Goal: Entertainment & Leisure: Browse casually

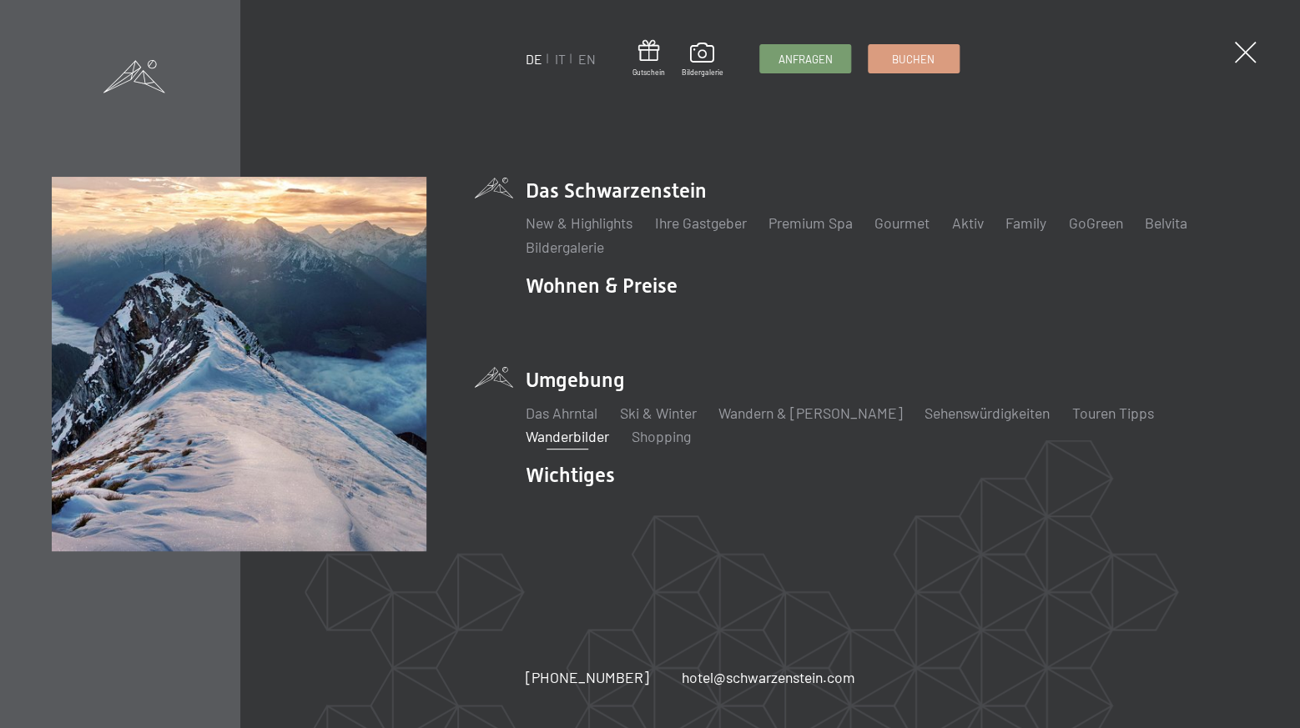
click at [609, 427] on link "Wanderbilder" at bounding box center [566, 436] width 83 height 18
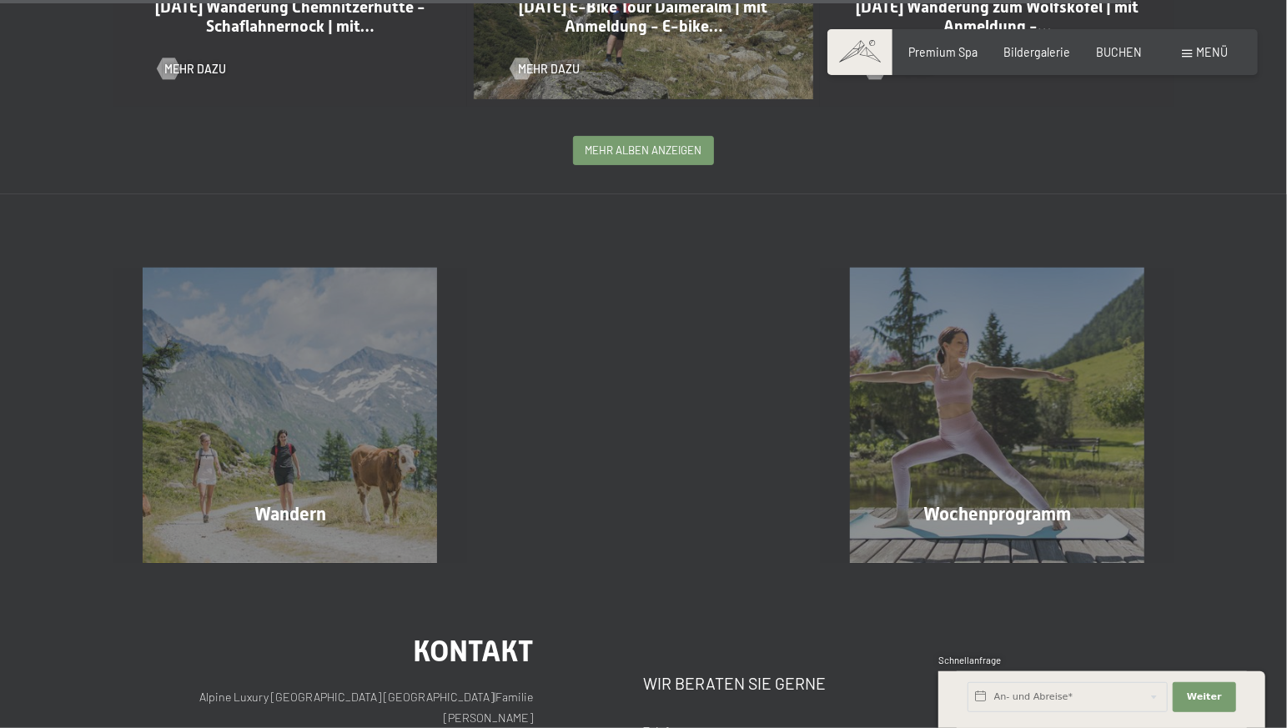
scroll to position [3503, 0]
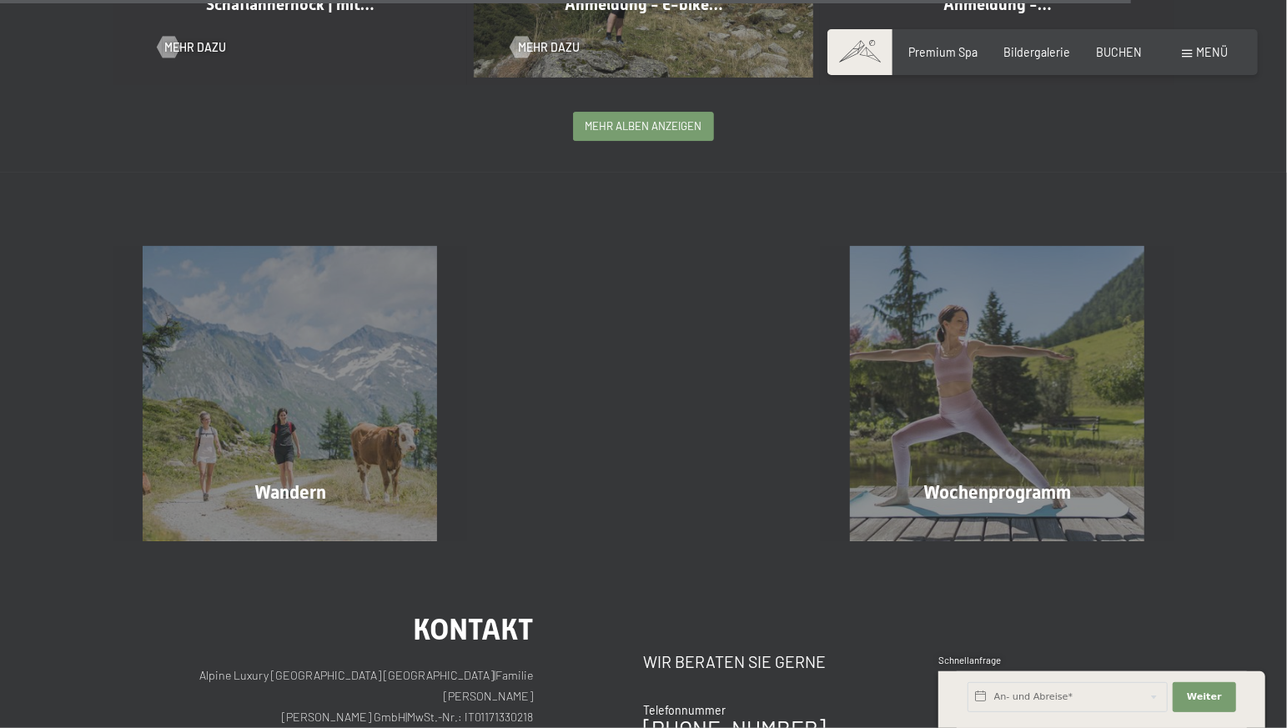
click at [649, 118] on span "mehr Alben anzeigen" at bounding box center [644, 125] width 117 height 15
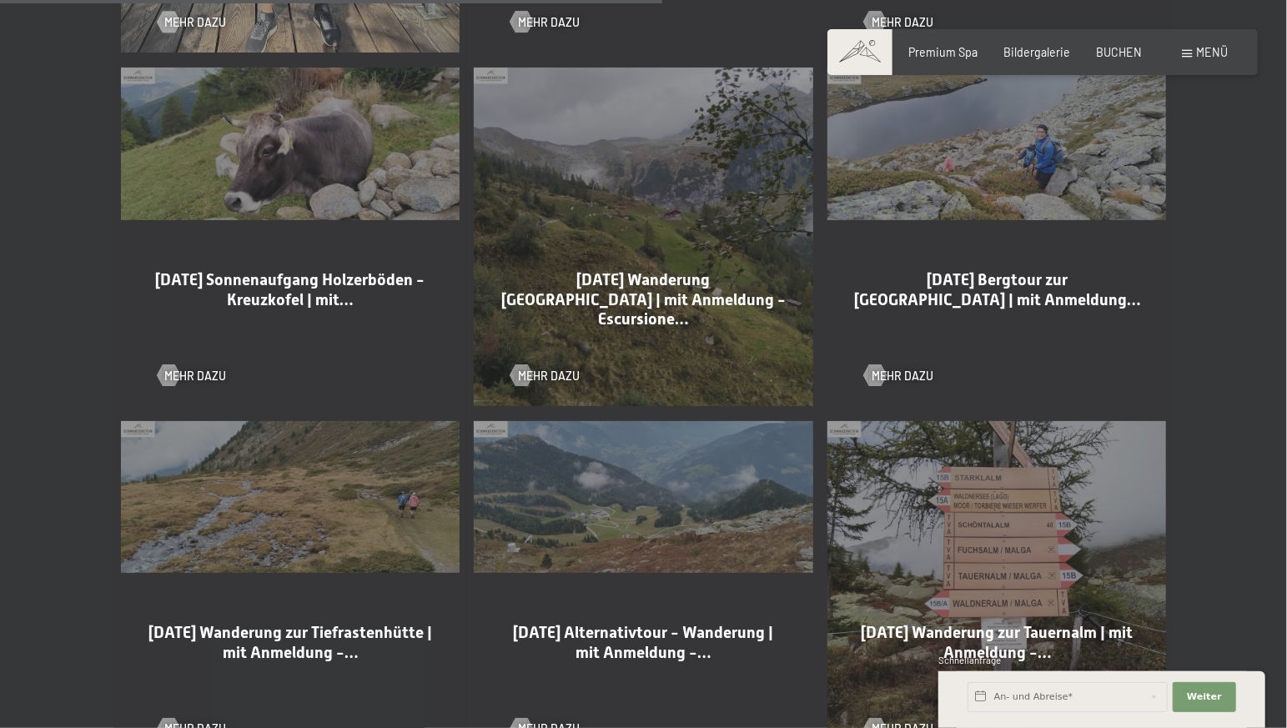
scroll to position [5167, 0]
click at [903, 369] on span "Mehr dazu" at bounding box center [919, 377] width 62 height 17
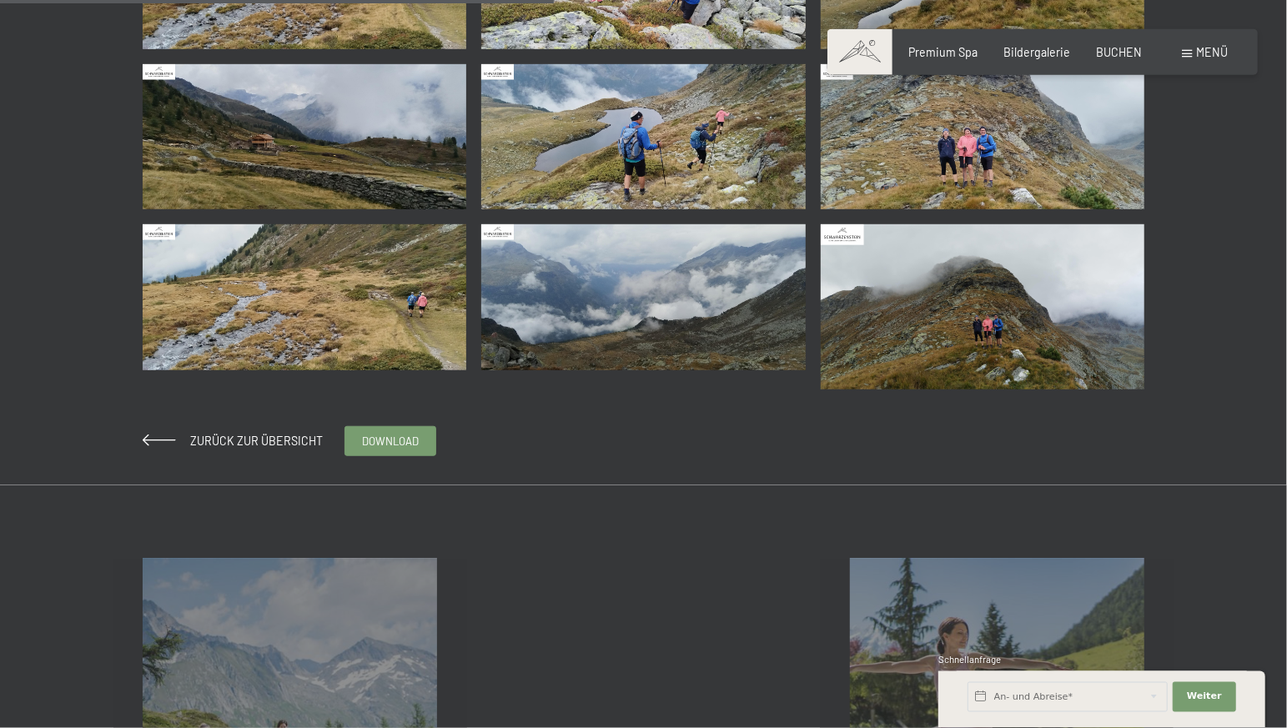
scroll to position [175, 0]
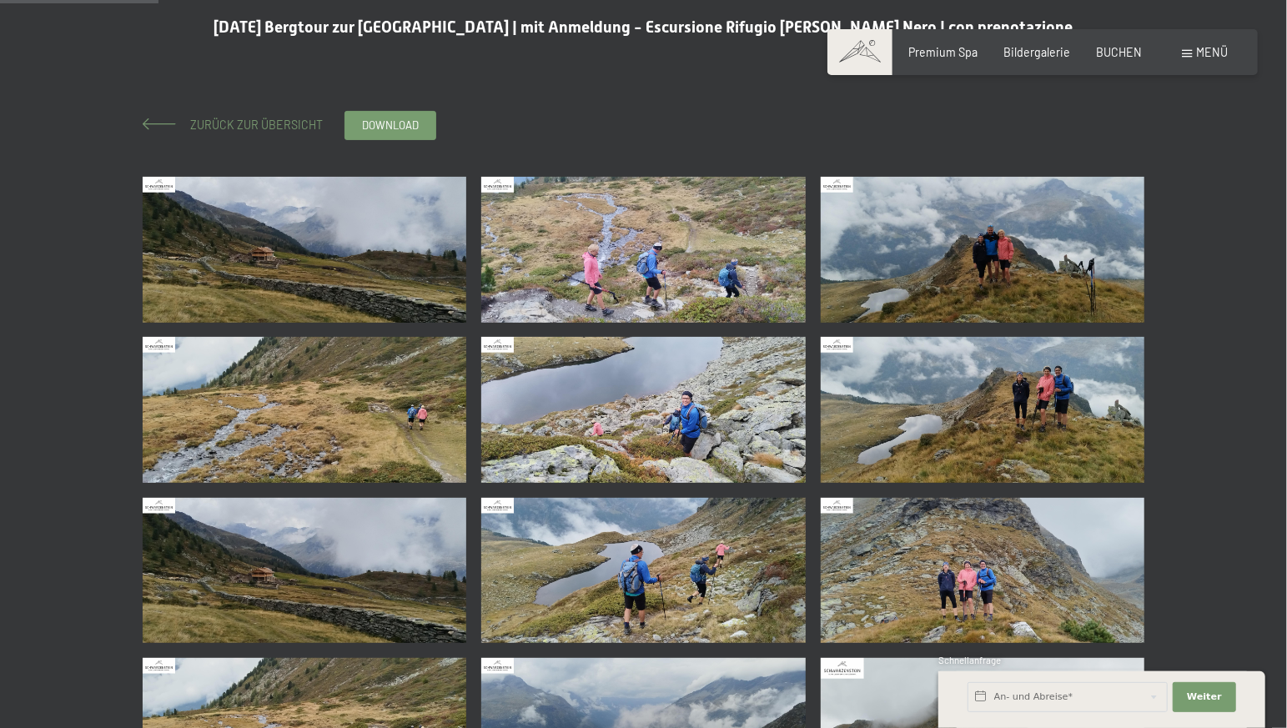
click at [234, 128] on span "Zurück zur Übersicht" at bounding box center [251, 125] width 144 height 14
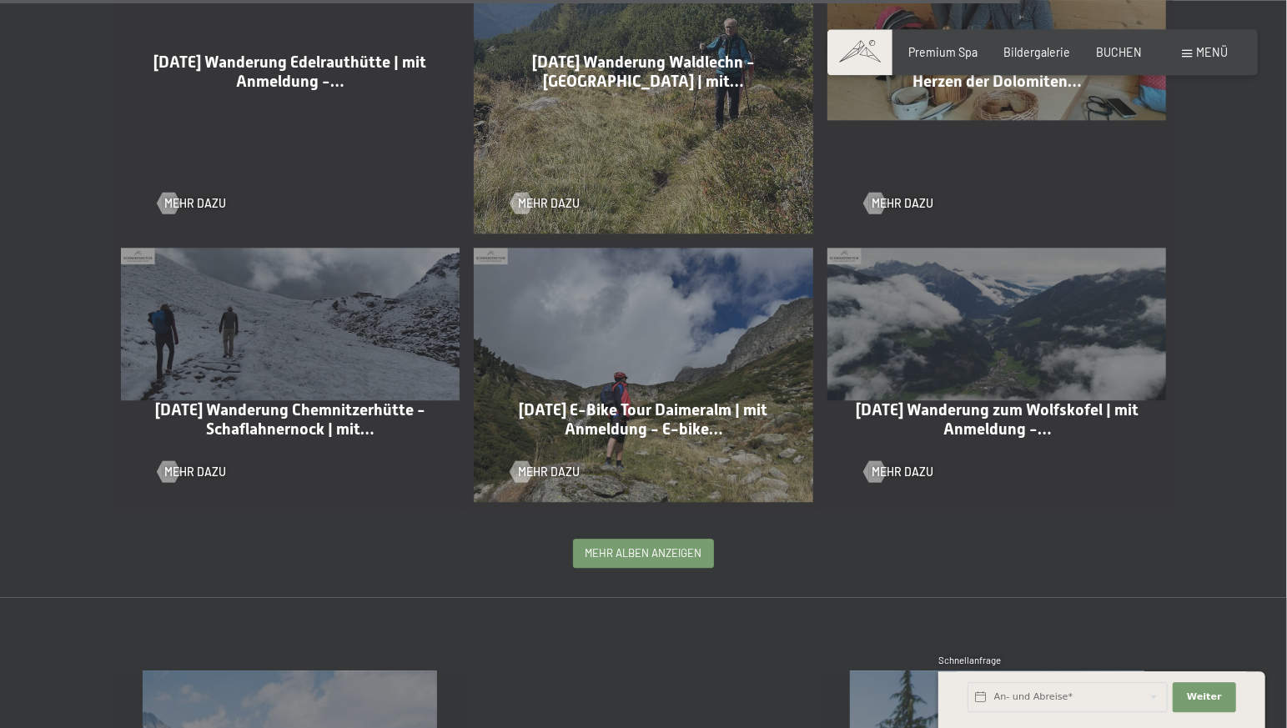
scroll to position [3153, 0]
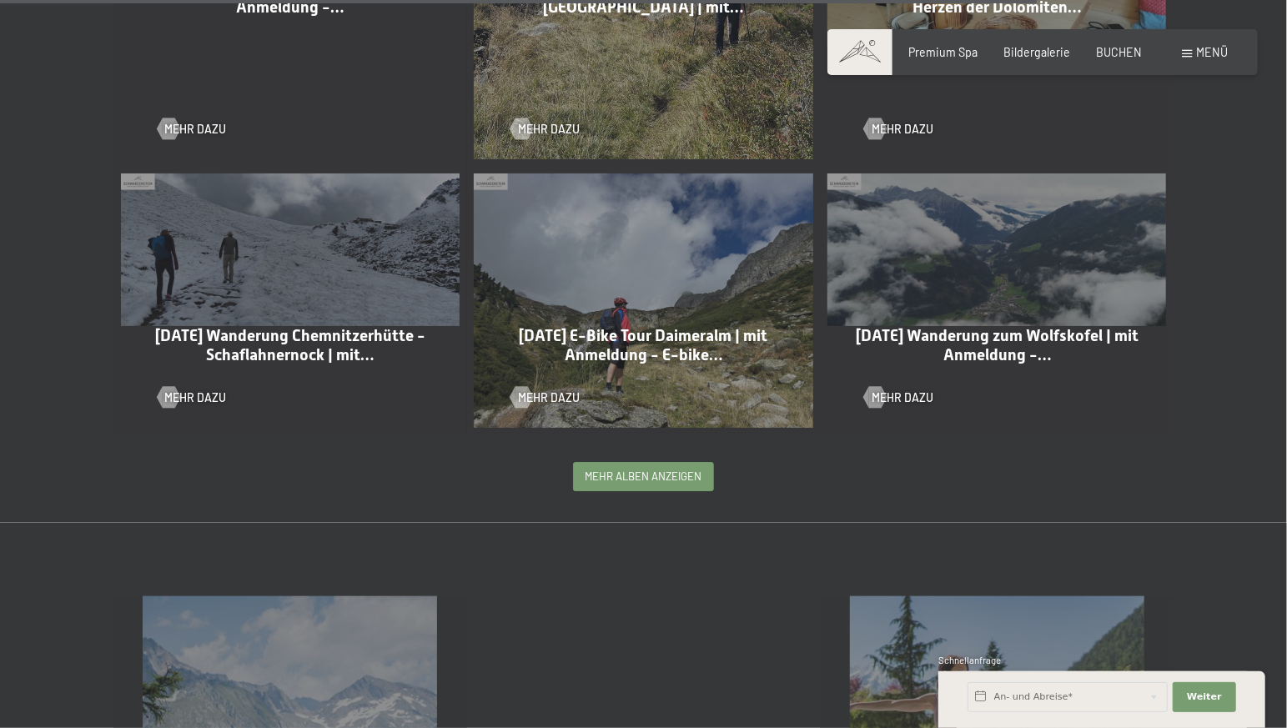
click at [645, 469] on span "mehr Alben anzeigen" at bounding box center [644, 476] width 117 height 15
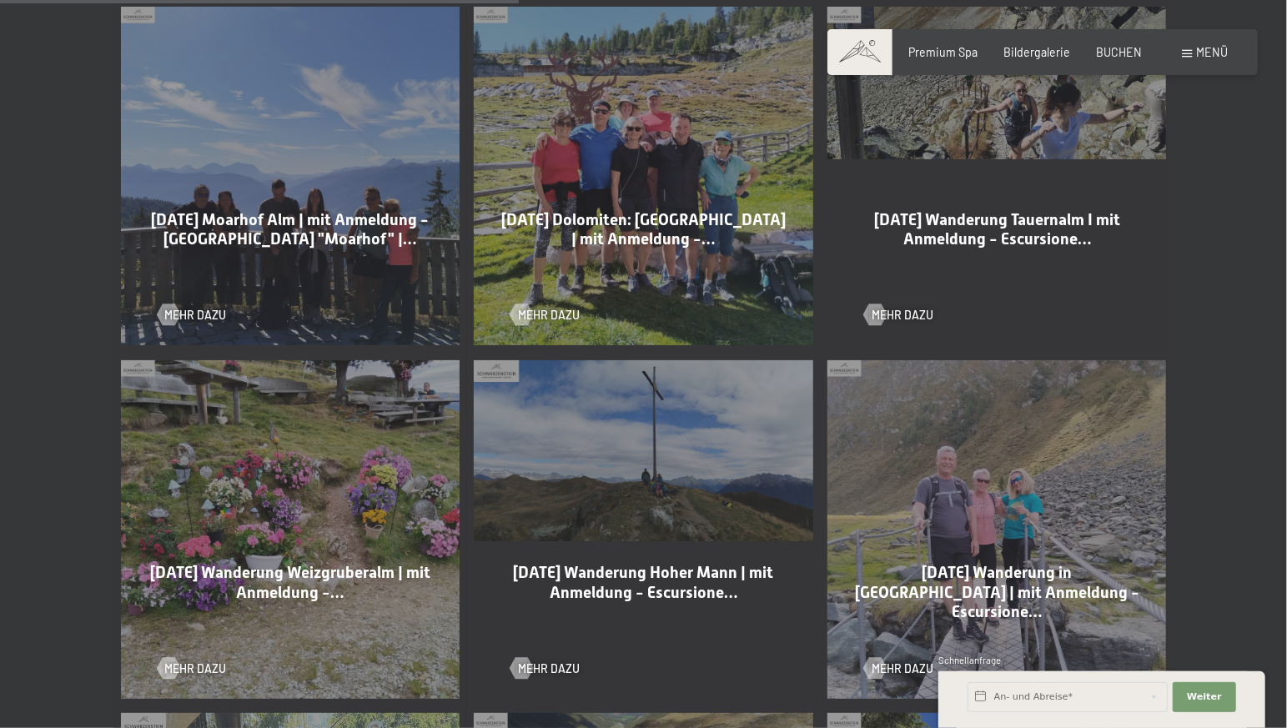
scroll to position [4029, 0]
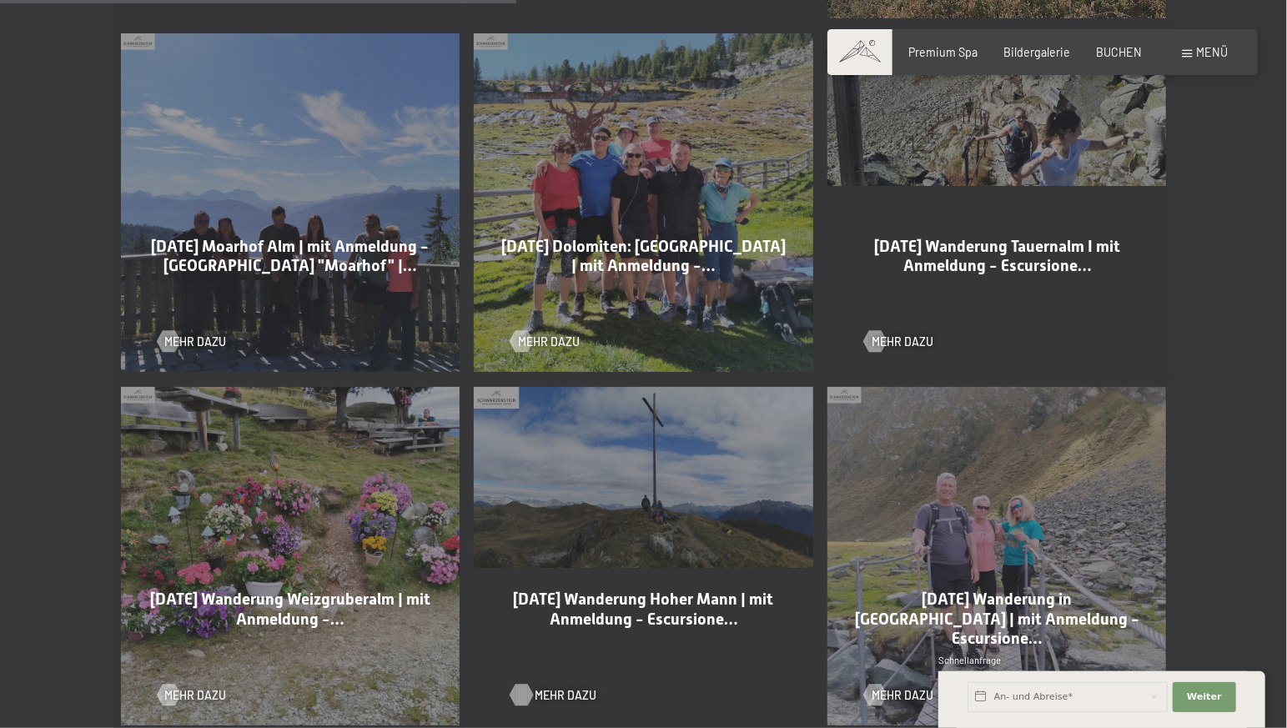
click at [548, 687] on span "Mehr dazu" at bounding box center [566, 695] width 62 height 17
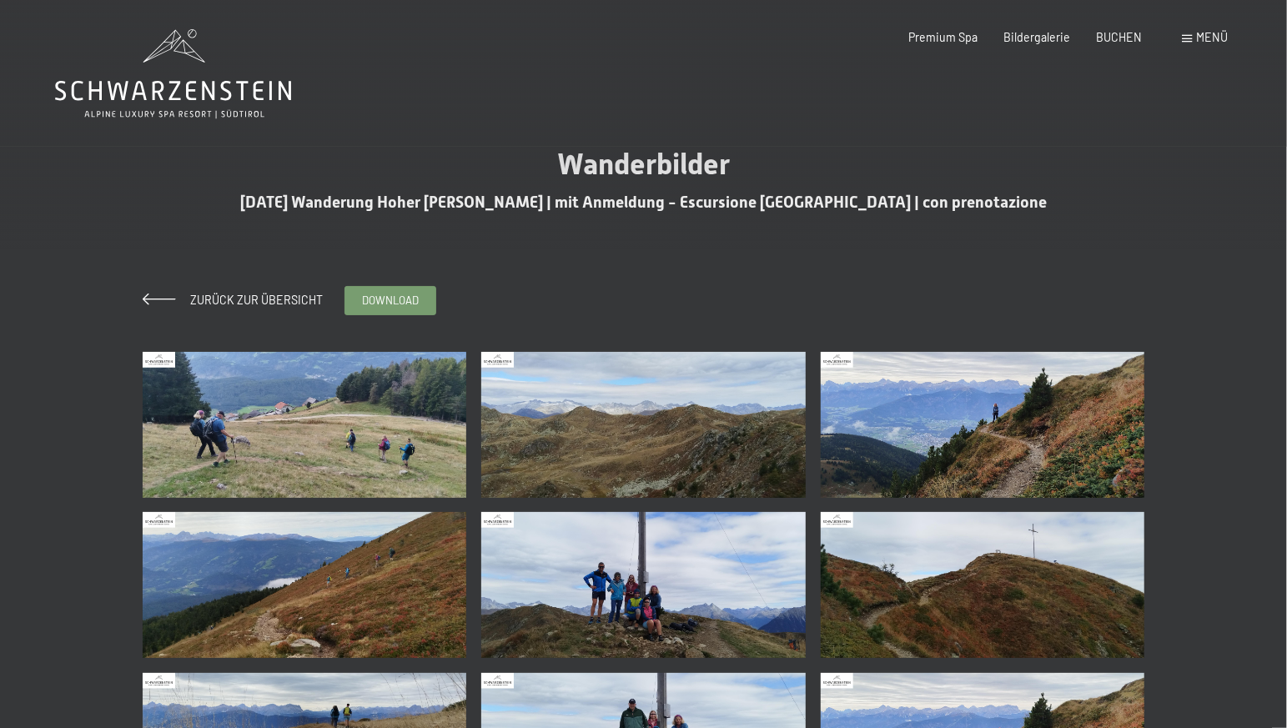
click at [266, 453] on img at bounding box center [305, 425] width 324 height 146
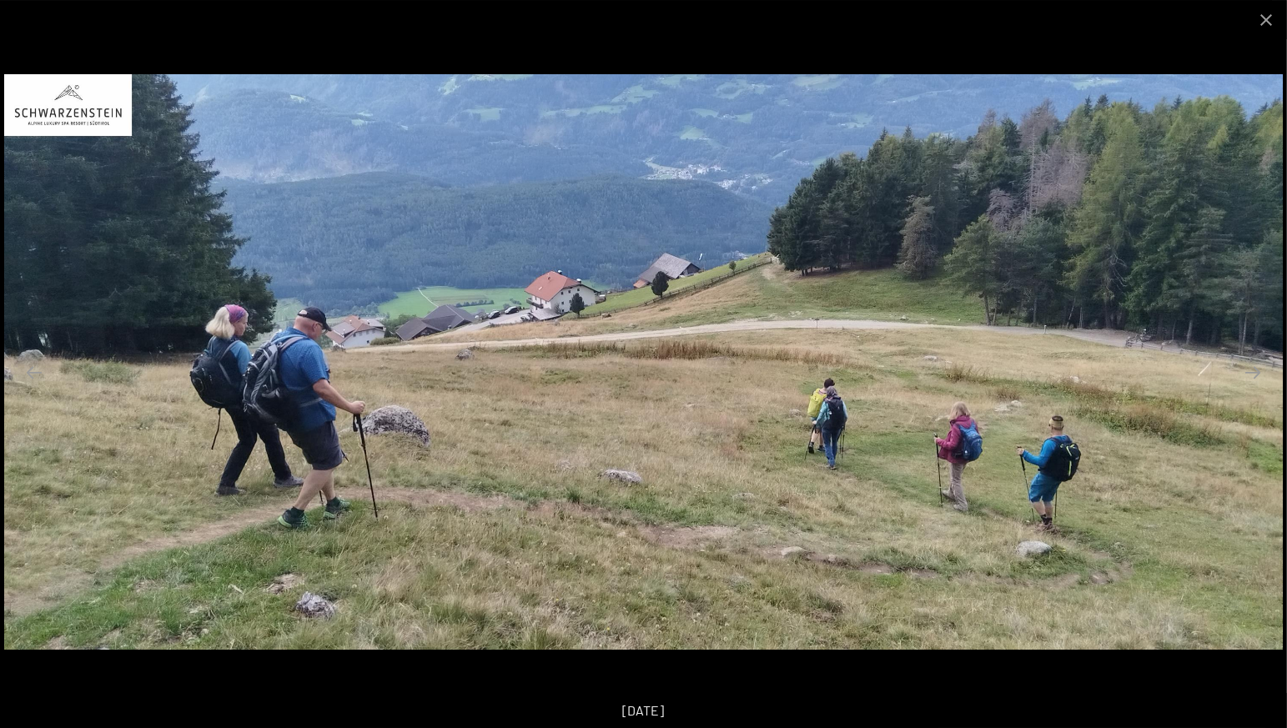
scroll to position [263, 0]
click at [1270, 9] on button "Close gallery" at bounding box center [1266, 19] width 42 height 39
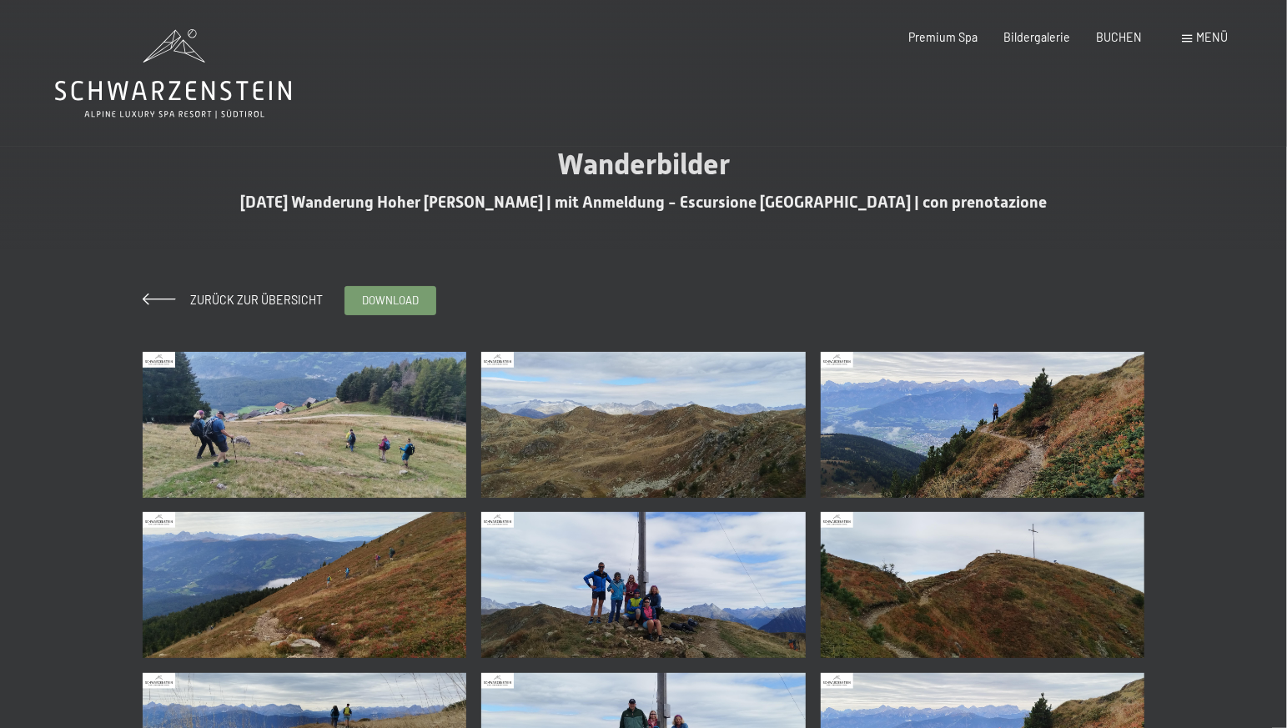
click at [613, 445] on img at bounding box center [643, 425] width 324 height 146
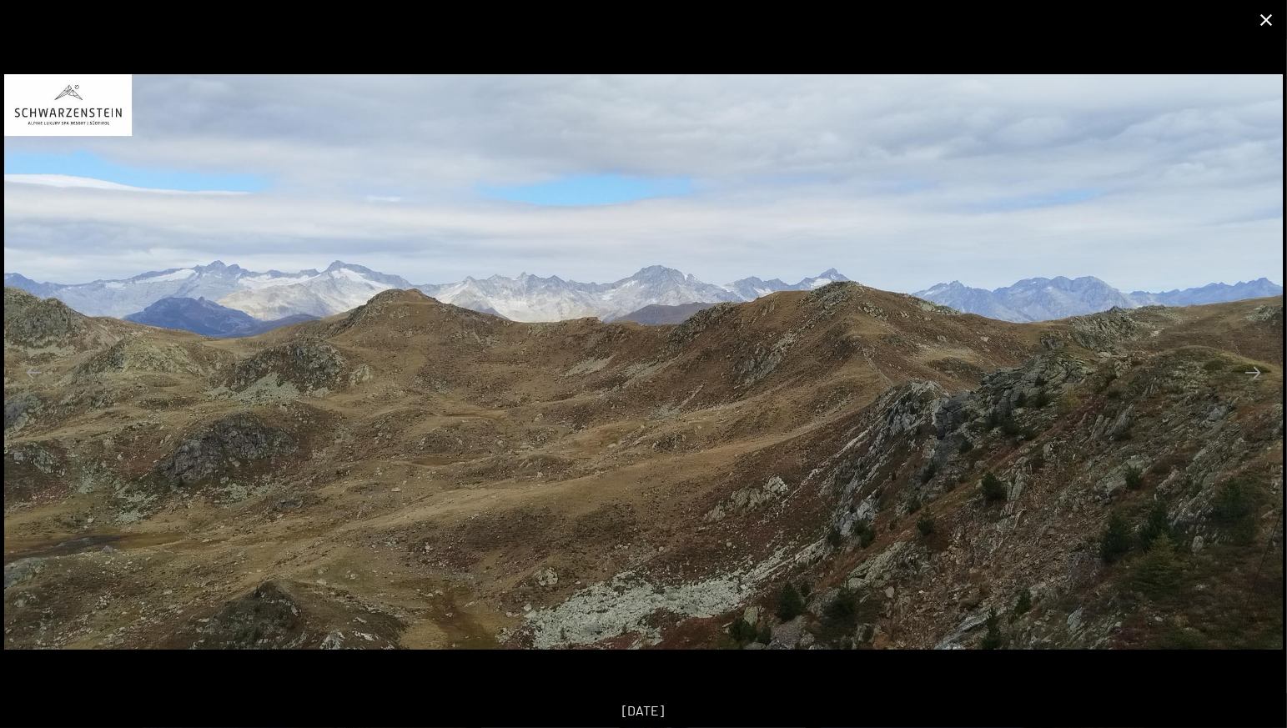
click at [1260, 26] on button "Close gallery" at bounding box center [1266, 19] width 42 height 39
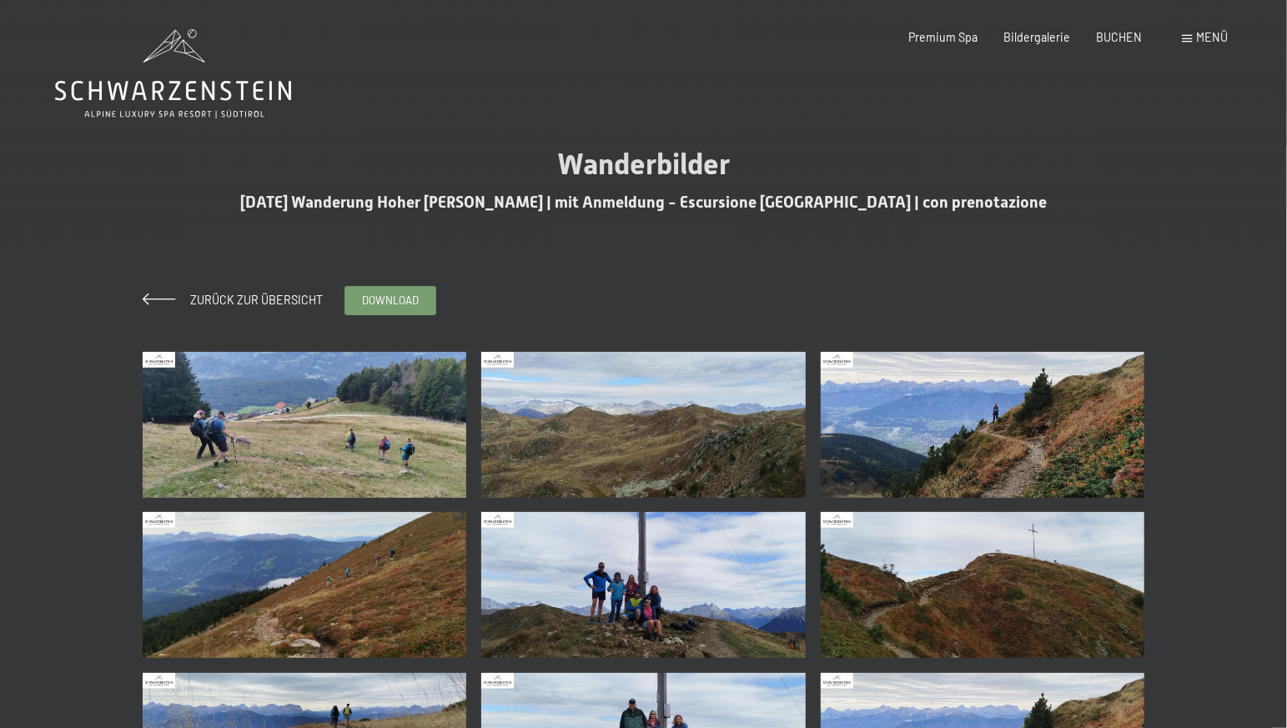
click at [633, 594] on img at bounding box center [643, 585] width 324 height 146
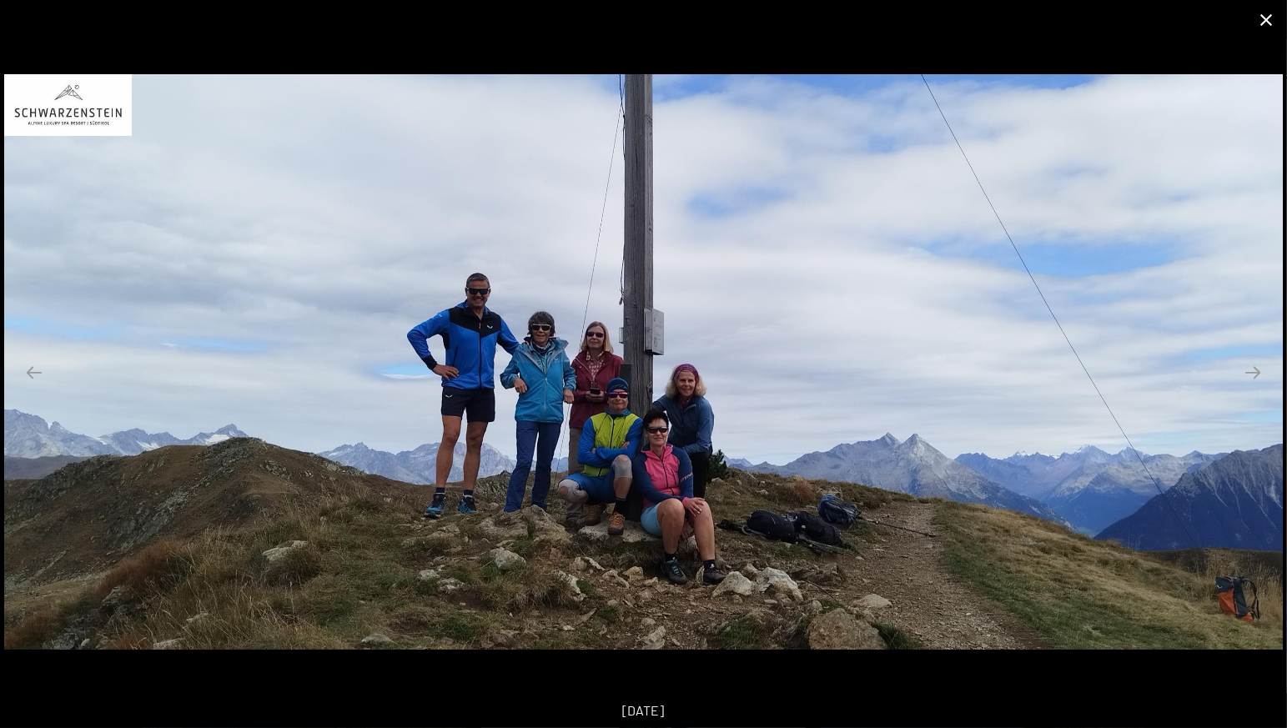
click at [1262, 26] on button "Close gallery" at bounding box center [1266, 19] width 42 height 39
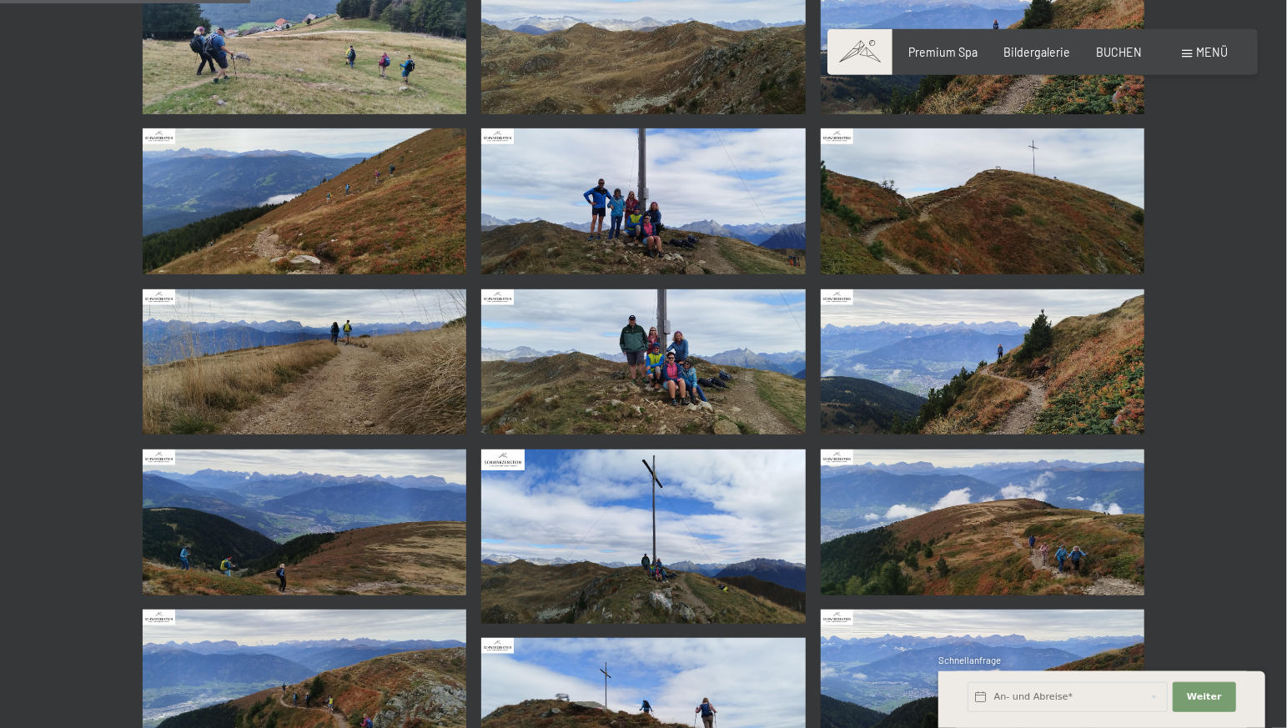
scroll to position [438, 0]
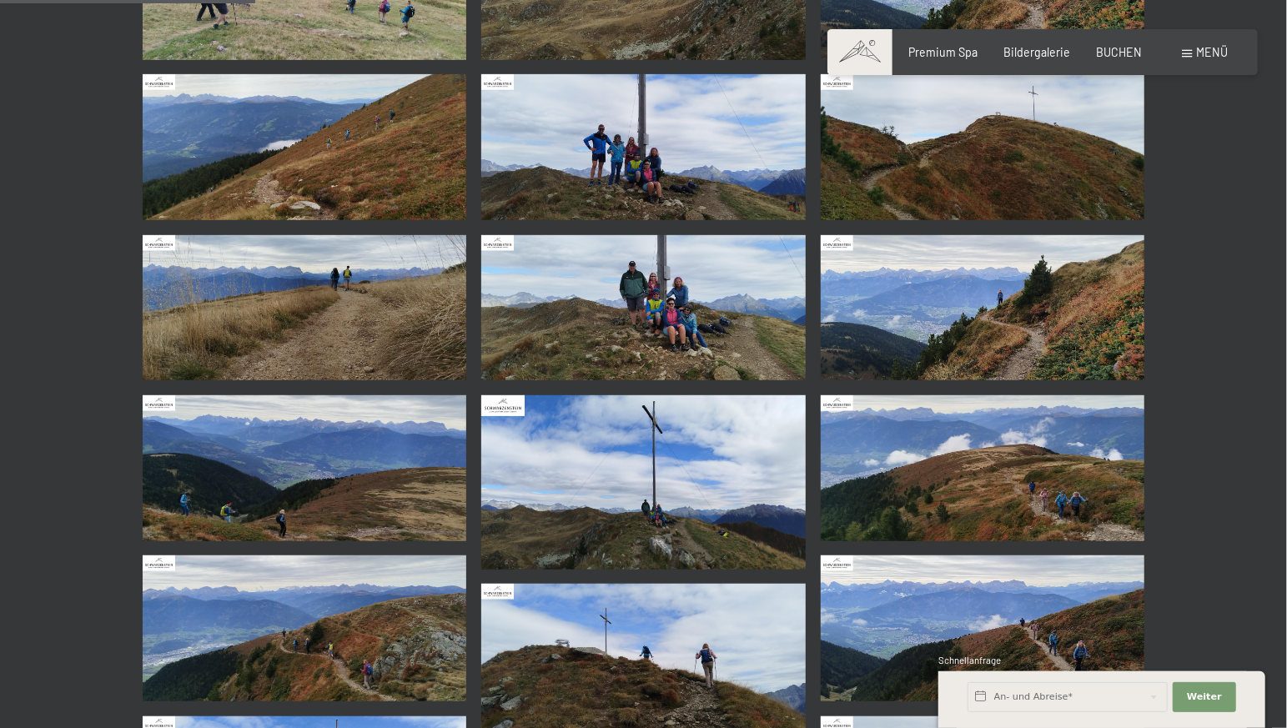
click at [1030, 500] on img at bounding box center [983, 468] width 324 height 146
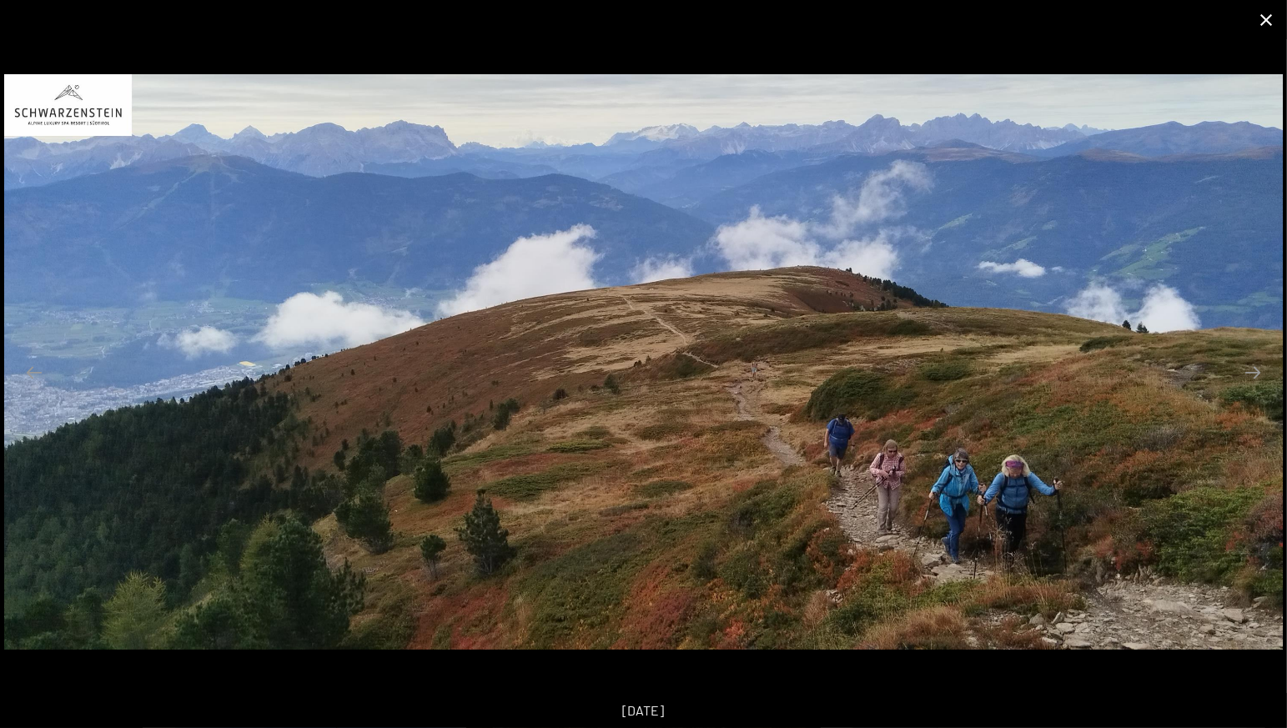
click at [1259, 23] on button "Close gallery" at bounding box center [1266, 19] width 42 height 39
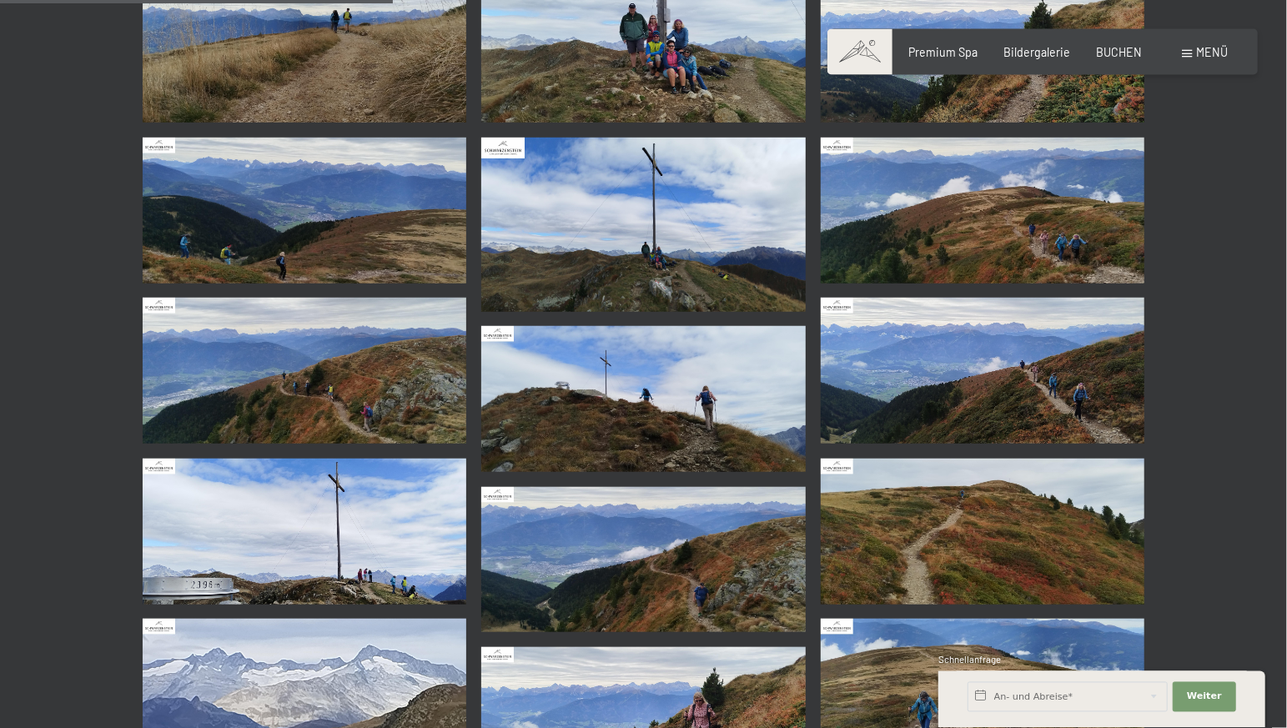
scroll to position [701, 0]
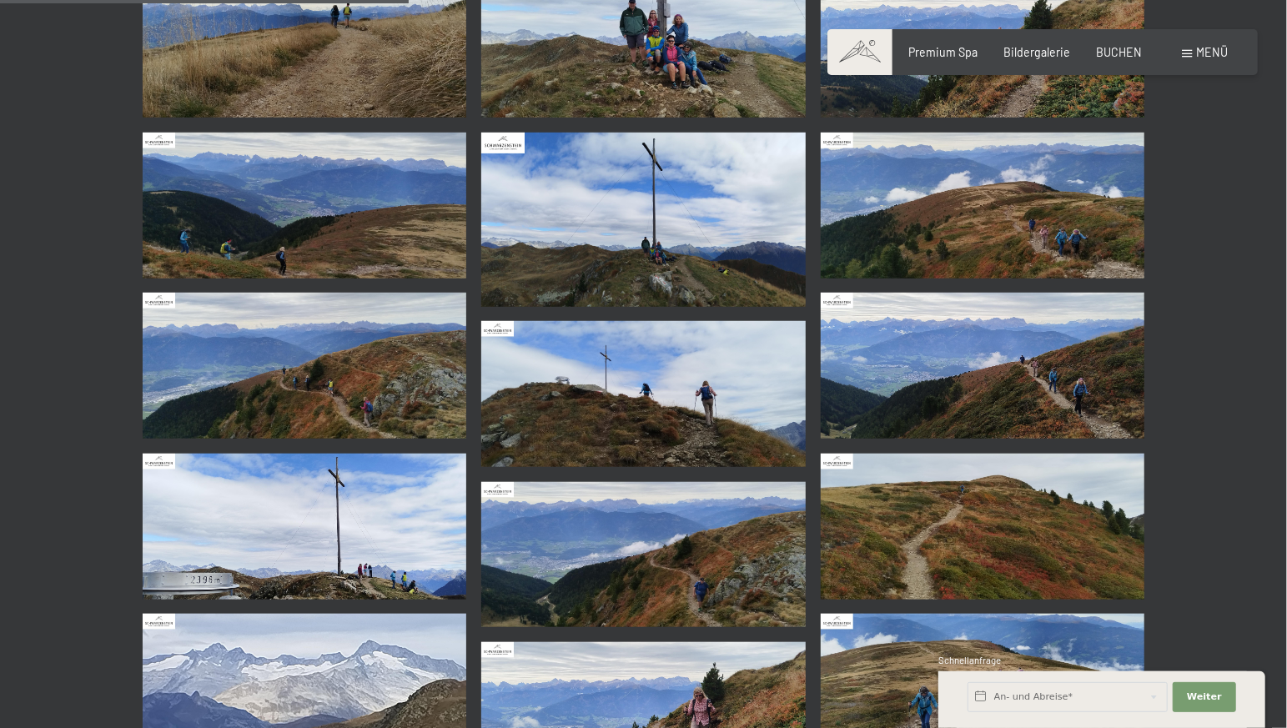
click at [628, 431] on img at bounding box center [643, 394] width 324 height 146
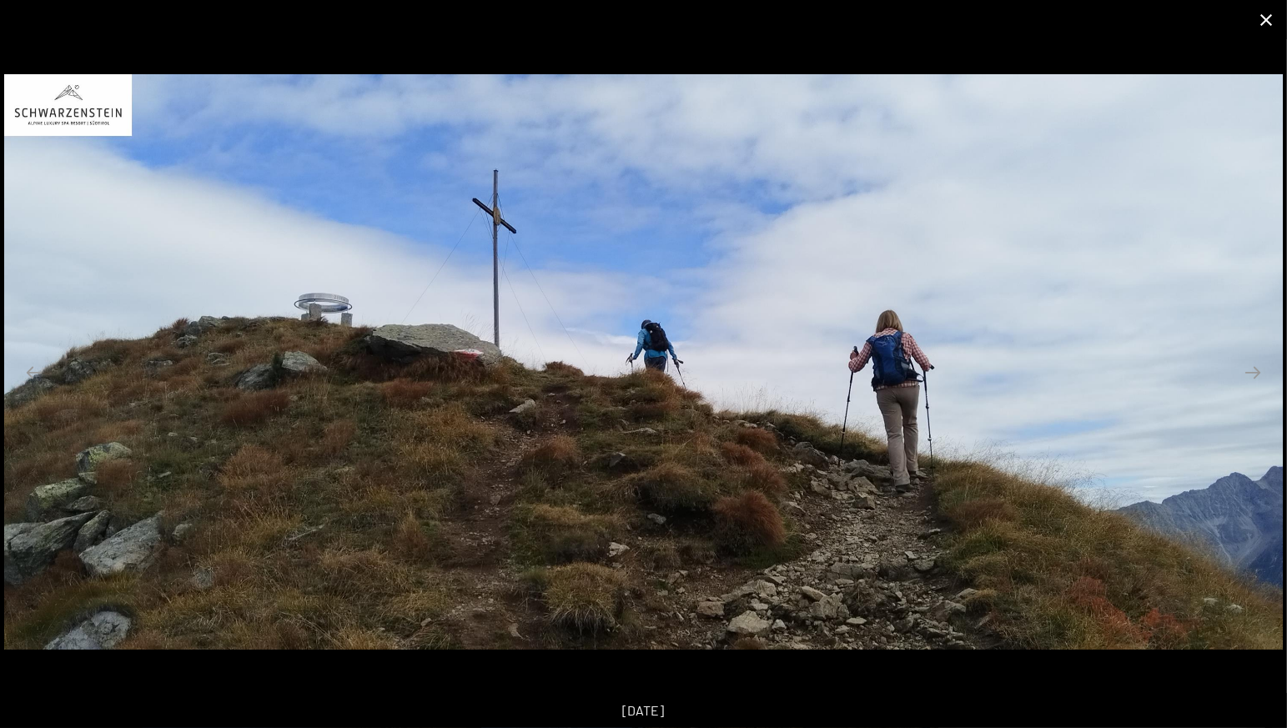
click at [1269, 21] on button "Close gallery" at bounding box center [1266, 19] width 42 height 39
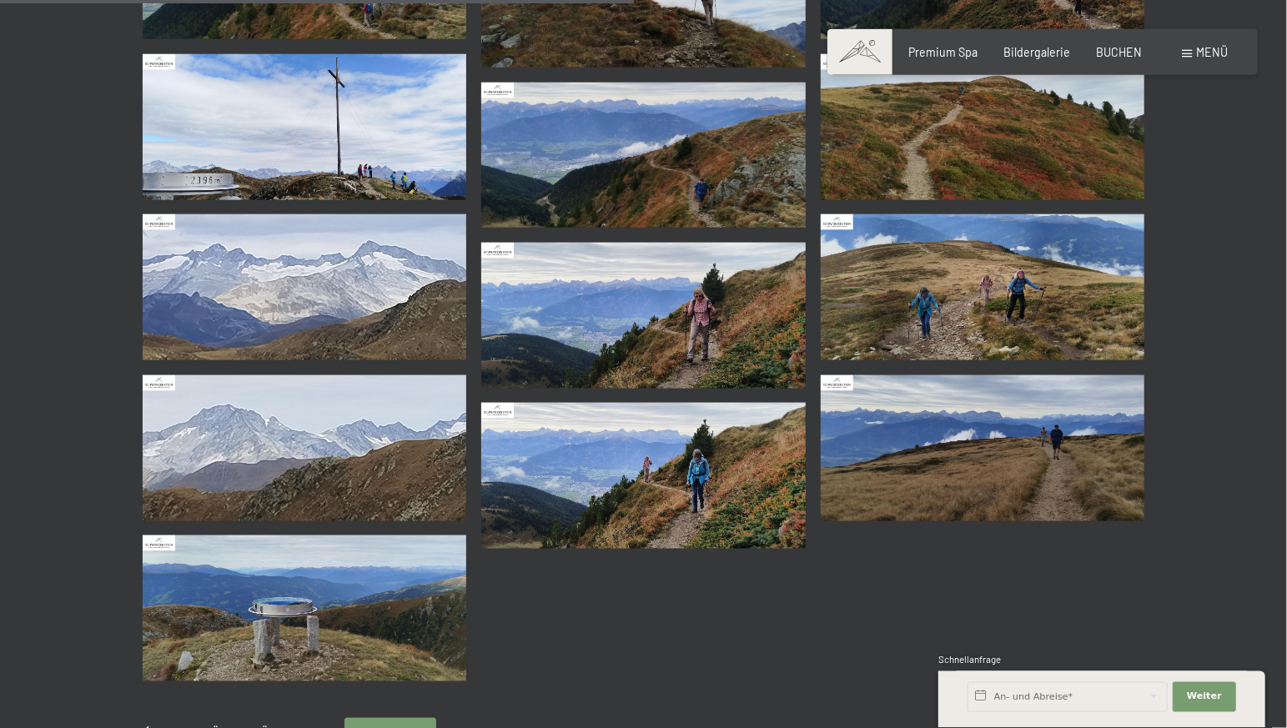
scroll to position [1139, 0]
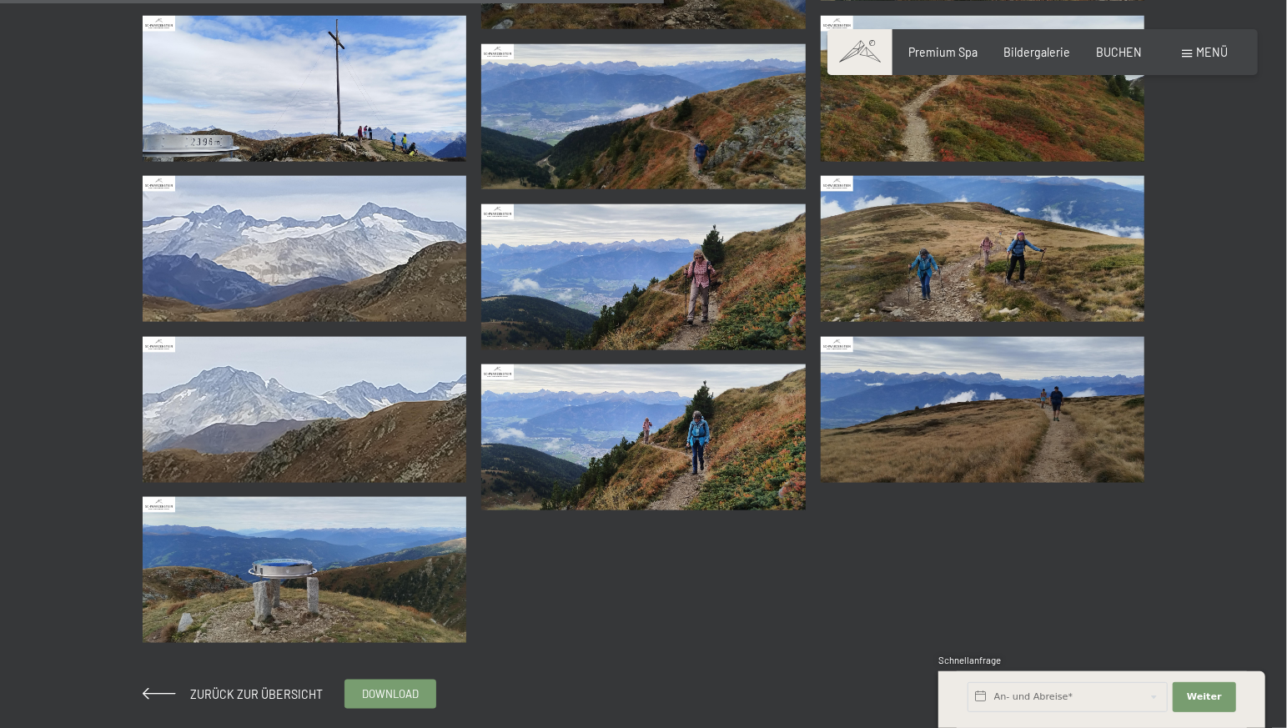
click at [287, 613] on img at bounding box center [305, 570] width 324 height 146
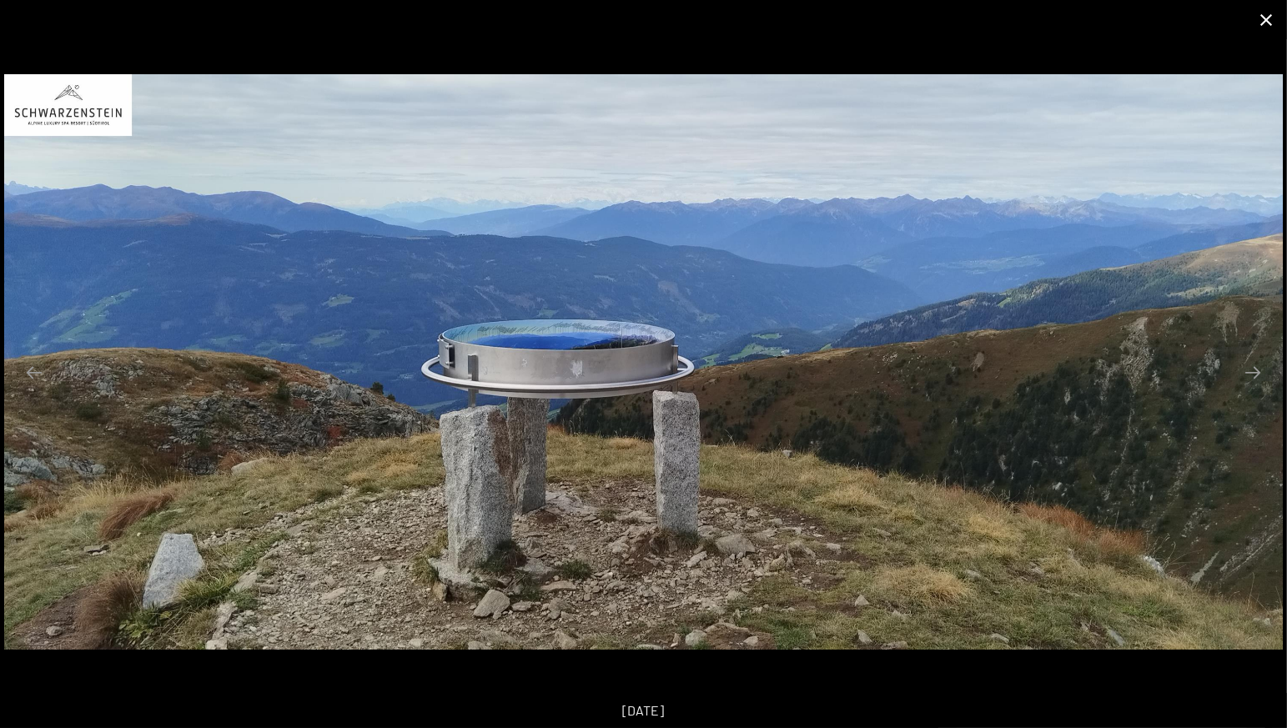
click at [1263, 19] on button "Close gallery" at bounding box center [1266, 19] width 42 height 39
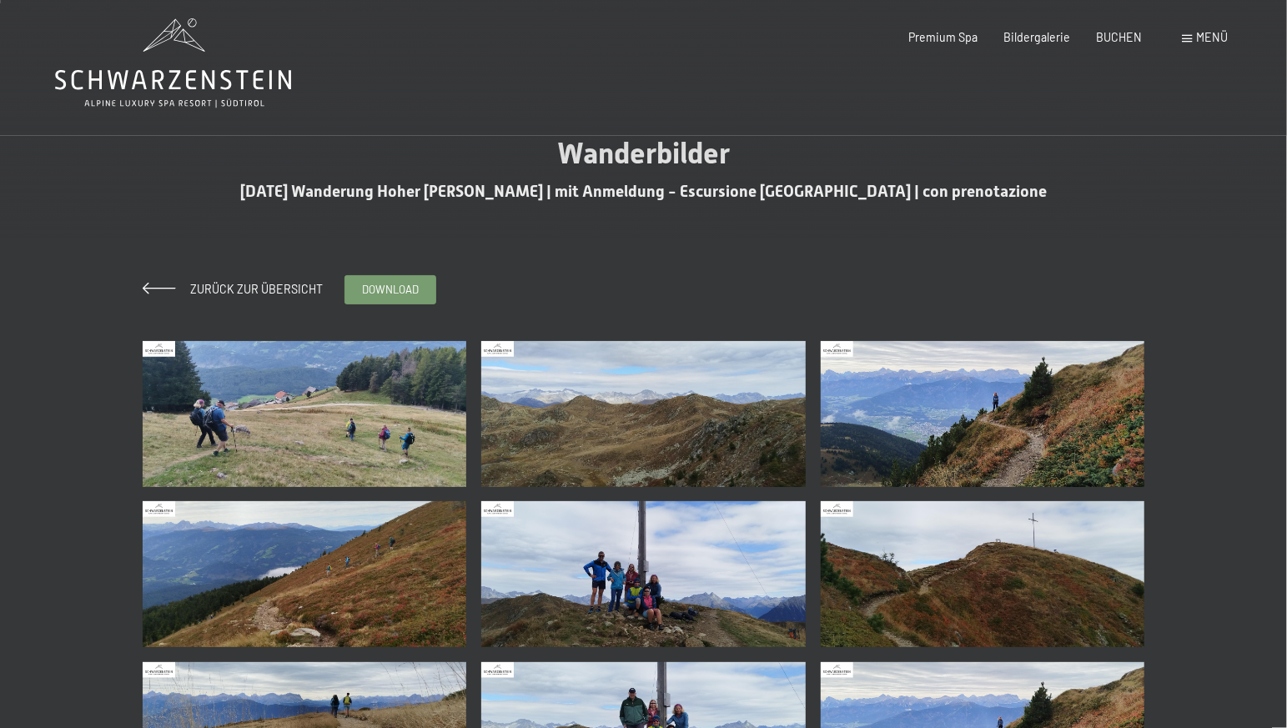
scroll to position [0, 0]
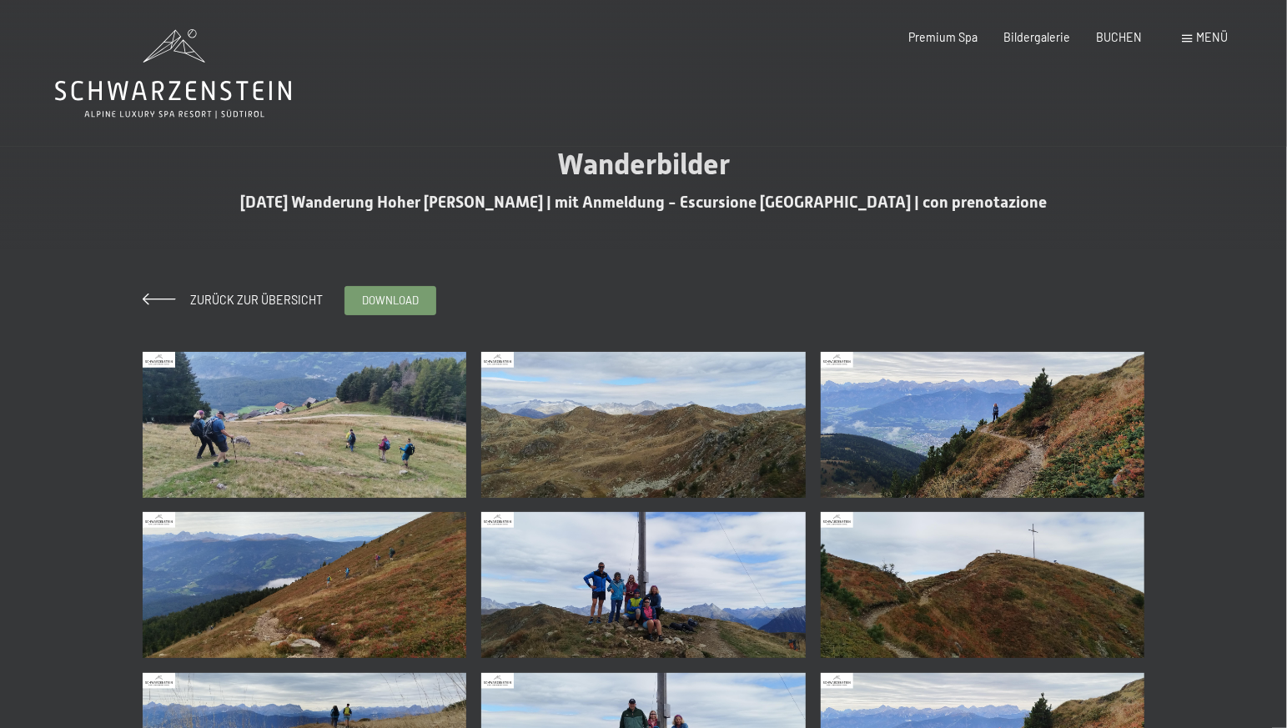
click at [624, 482] on img at bounding box center [643, 425] width 324 height 146
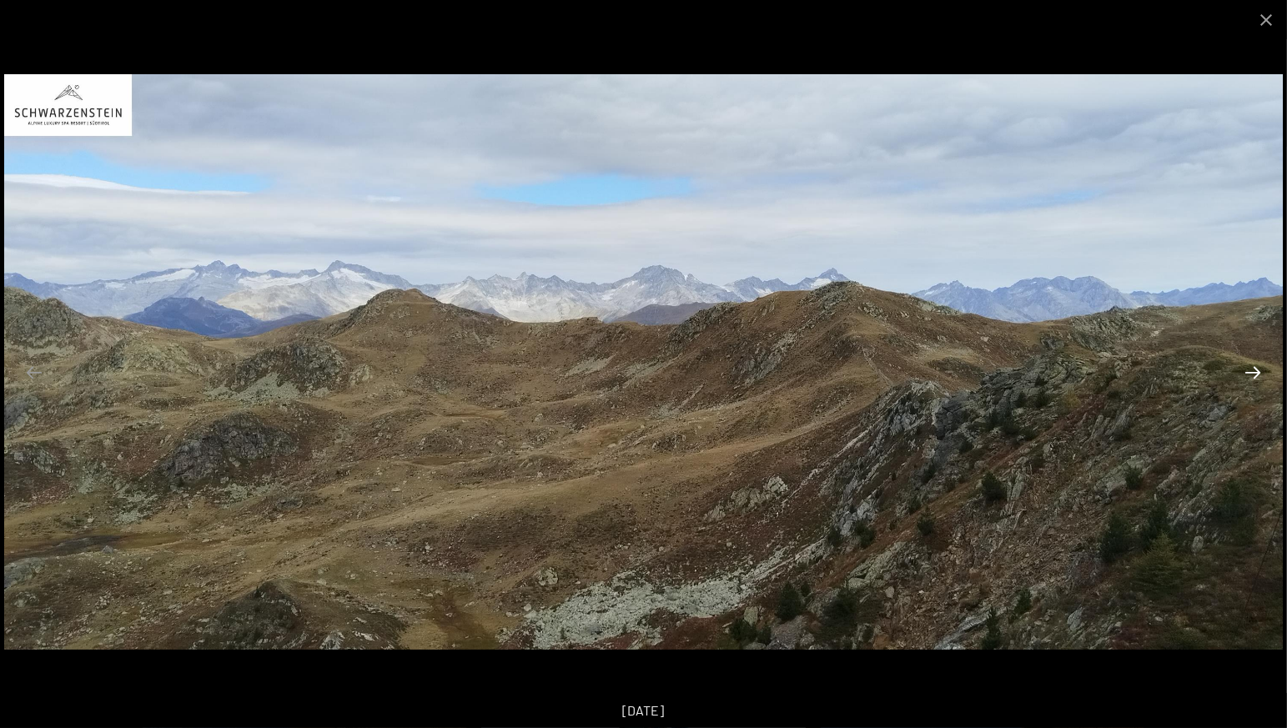
click at [1245, 370] on button "Next slide" at bounding box center [1252, 372] width 35 height 33
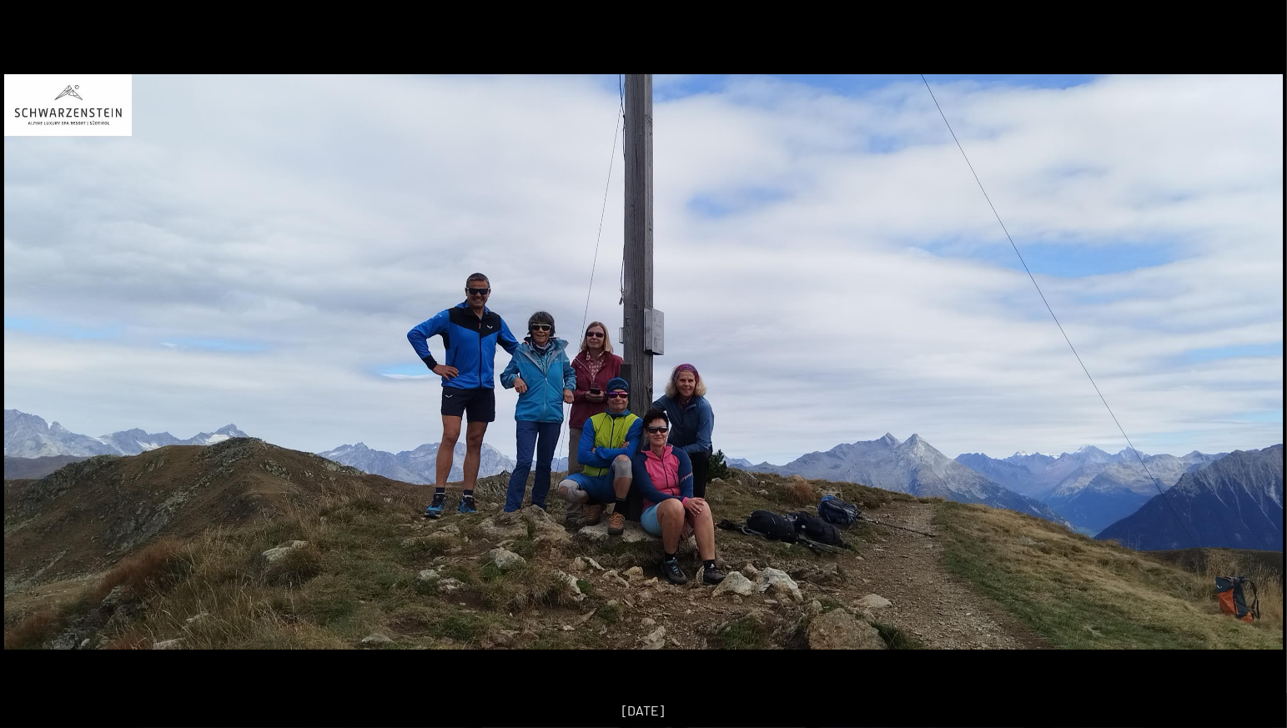
click at [1245, 370] on button "Next slide" at bounding box center [1261, 372] width 35 height 33
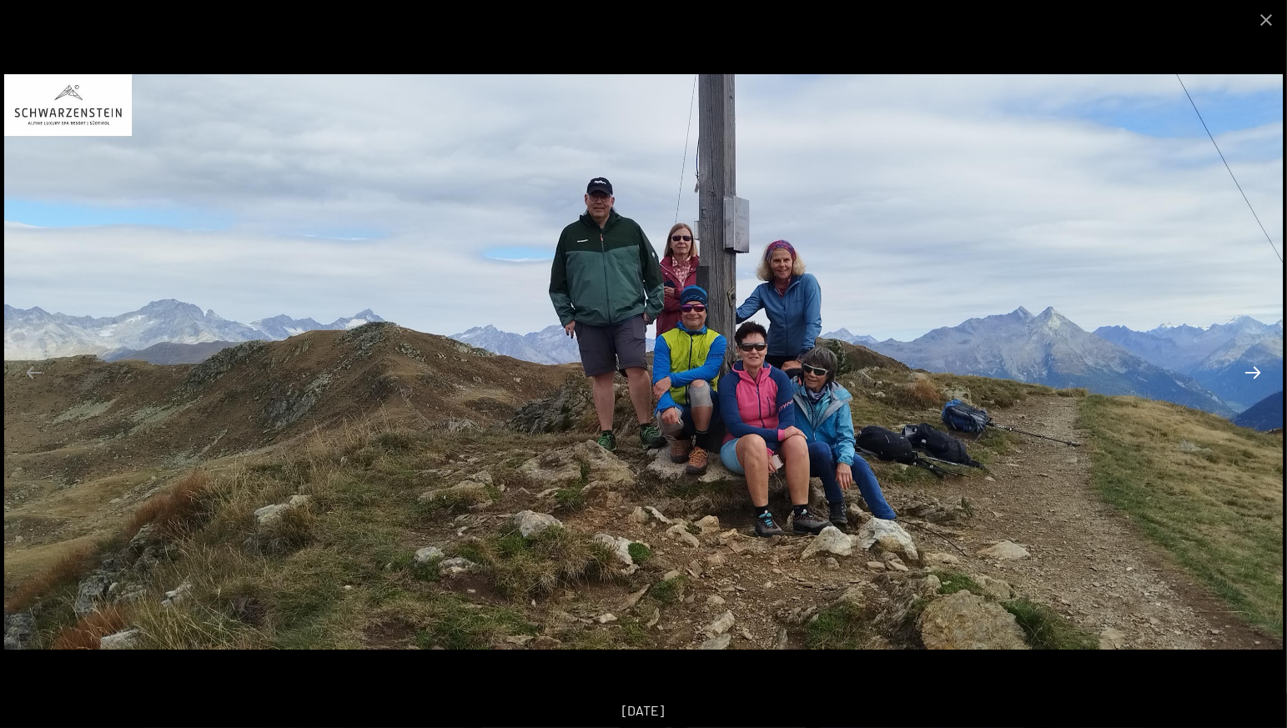
click at [1247, 368] on button "Next slide" at bounding box center [1252, 372] width 35 height 33
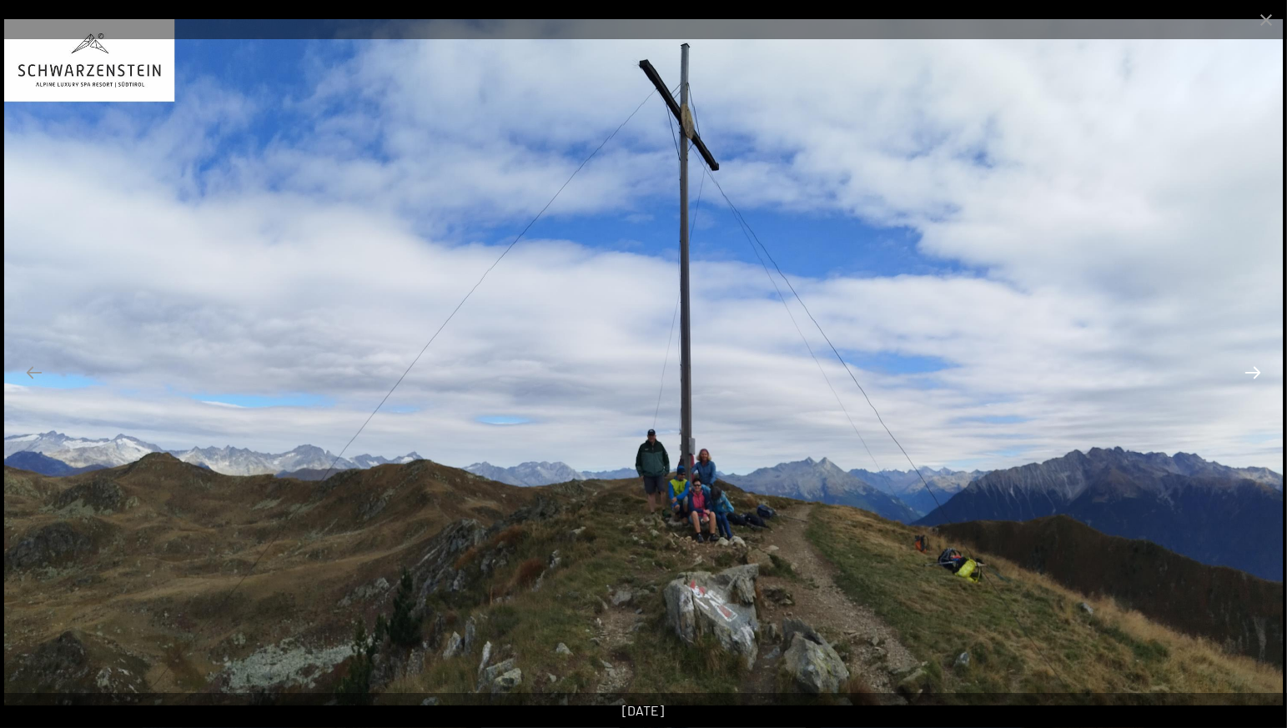
click at [1247, 368] on button "Next slide" at bounding box center [1252, 372] width 35 height 33
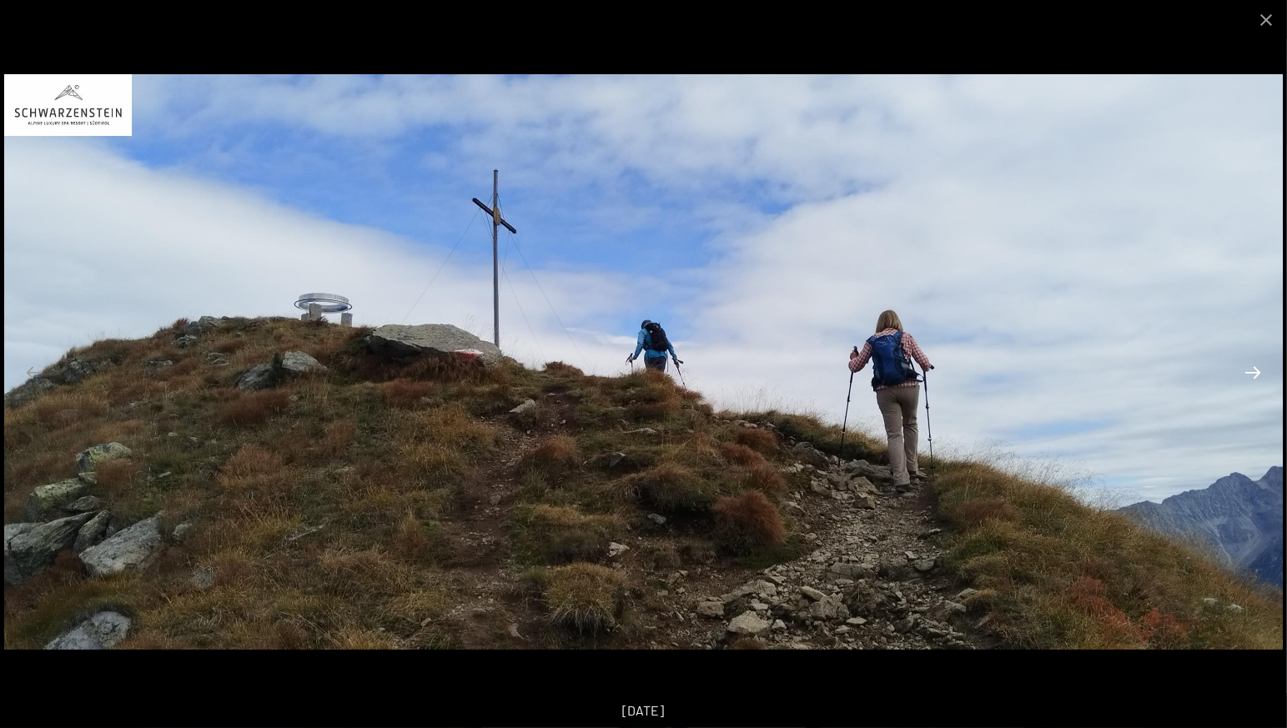
click at [1252, 370] on button "Next slide" at bounding box center [1252, 372] width 35 height 33
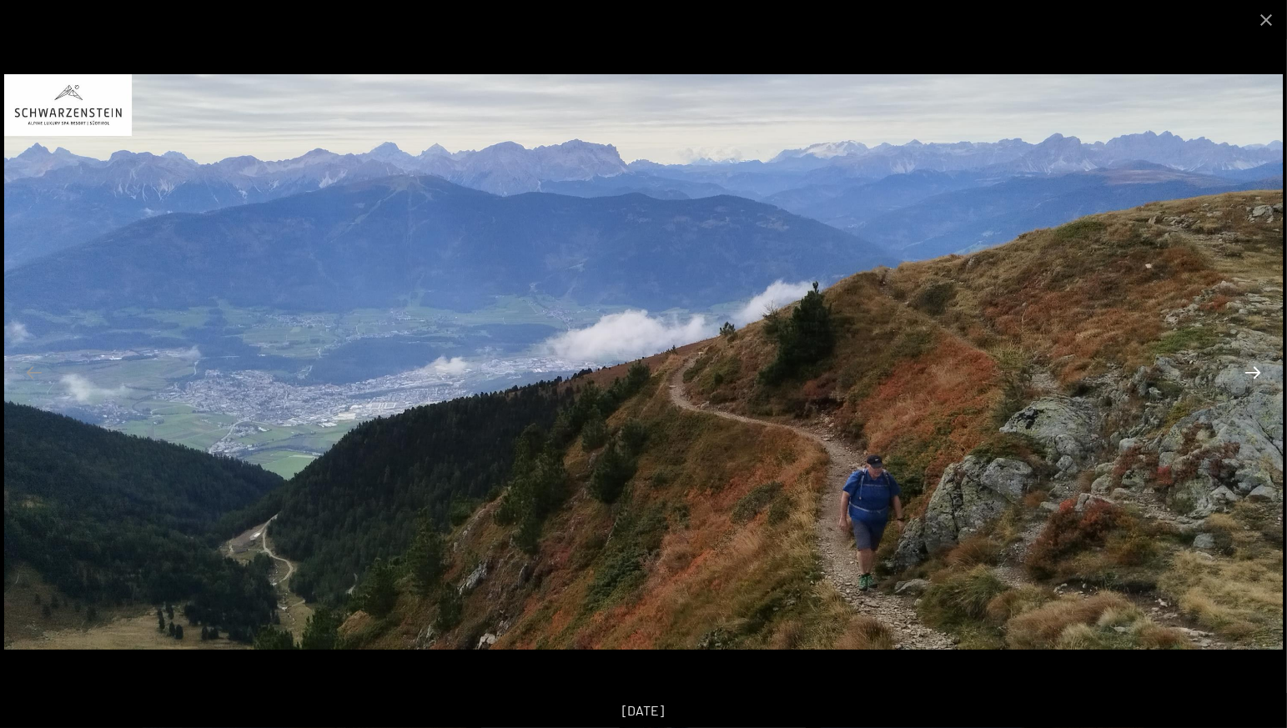
click at [1254, 372] on button "Next slide" at bounding box center [1252, 372] width 35 height 33
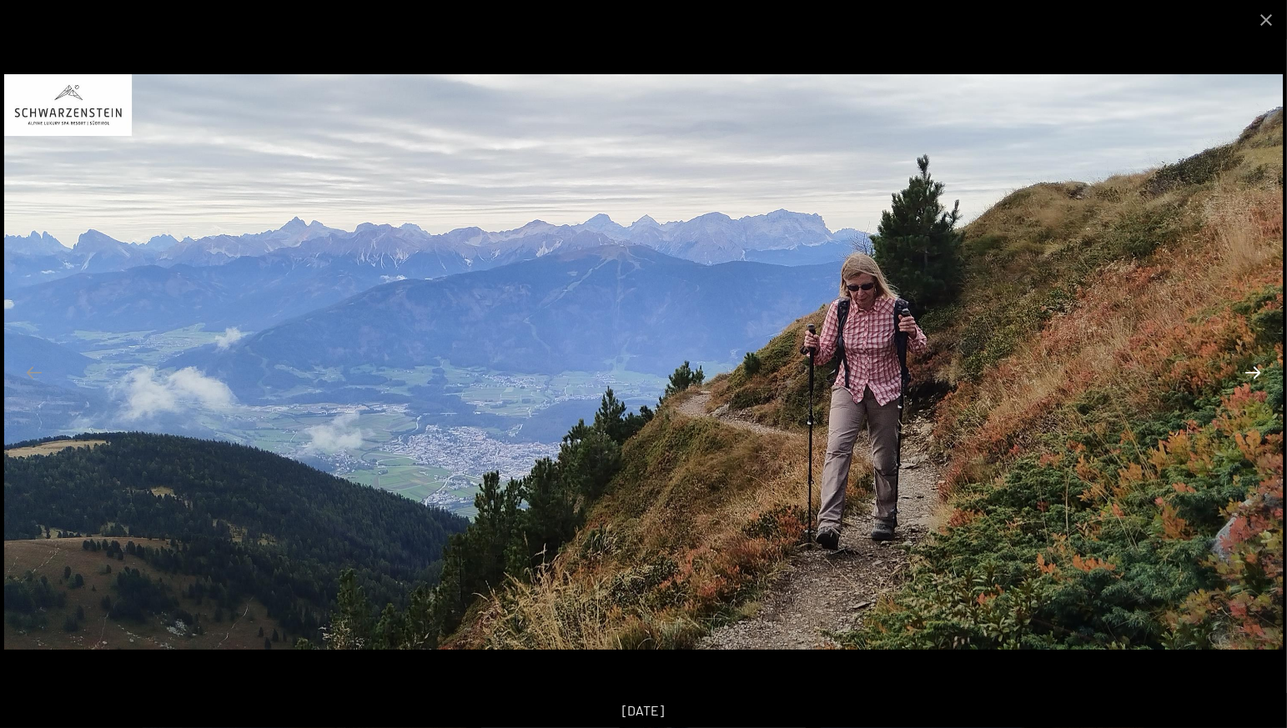
click at [1255, 374] on button "Next slide" at bounding box center [1252, 372] width 35 height 33
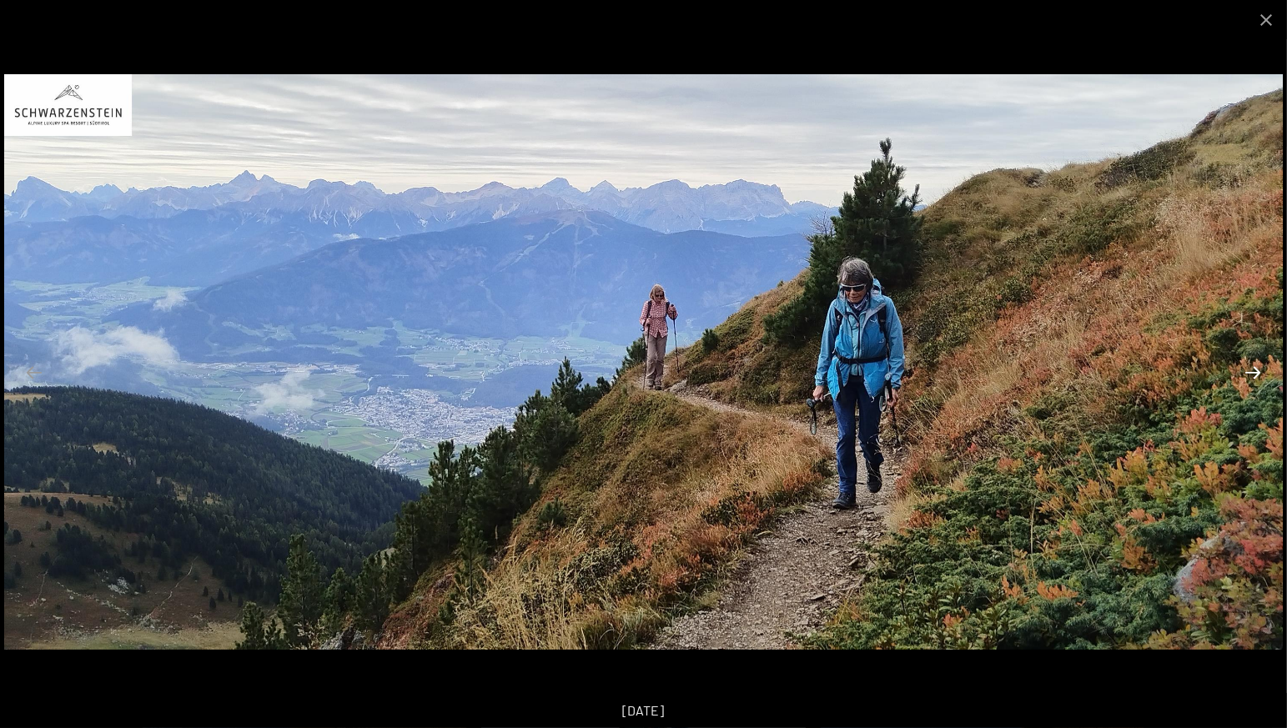
click at [1255, 375] on button "Next slide" at bounding box center [1252, 372] width 35 height 33
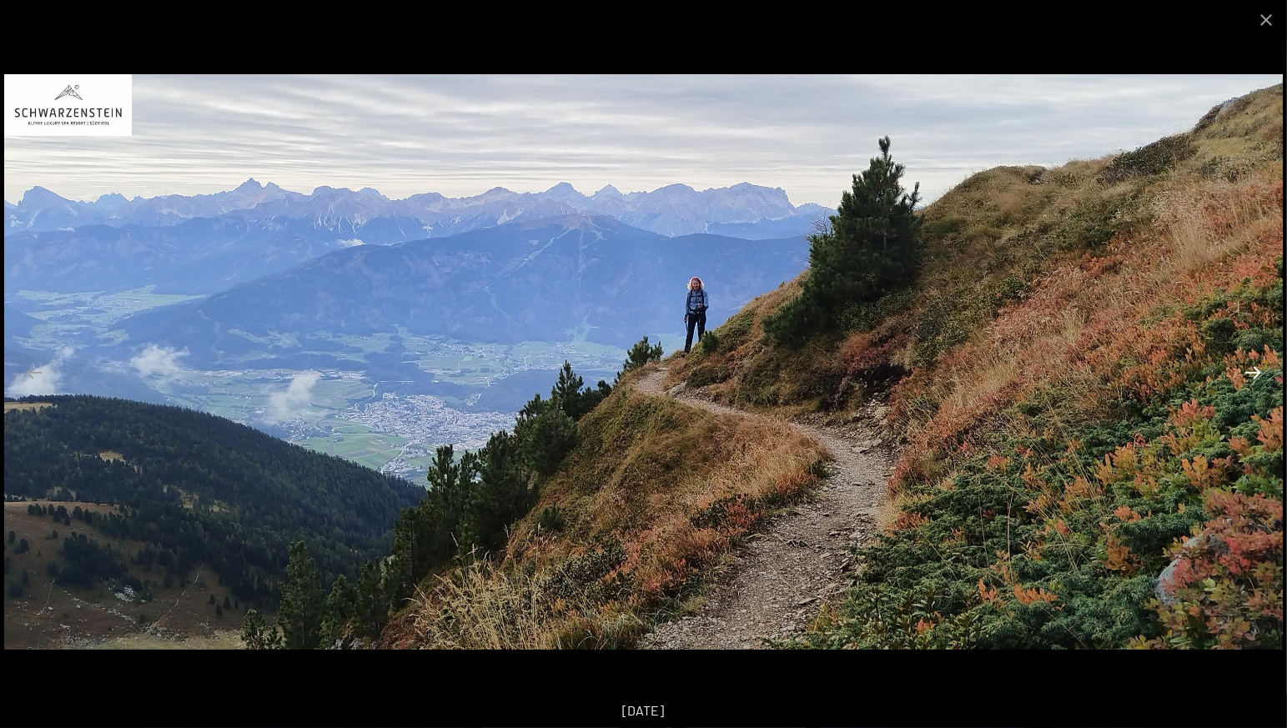
click at [1255, 375] on button "Next slide" at bounding box center [1252, 372] width 35 height 33
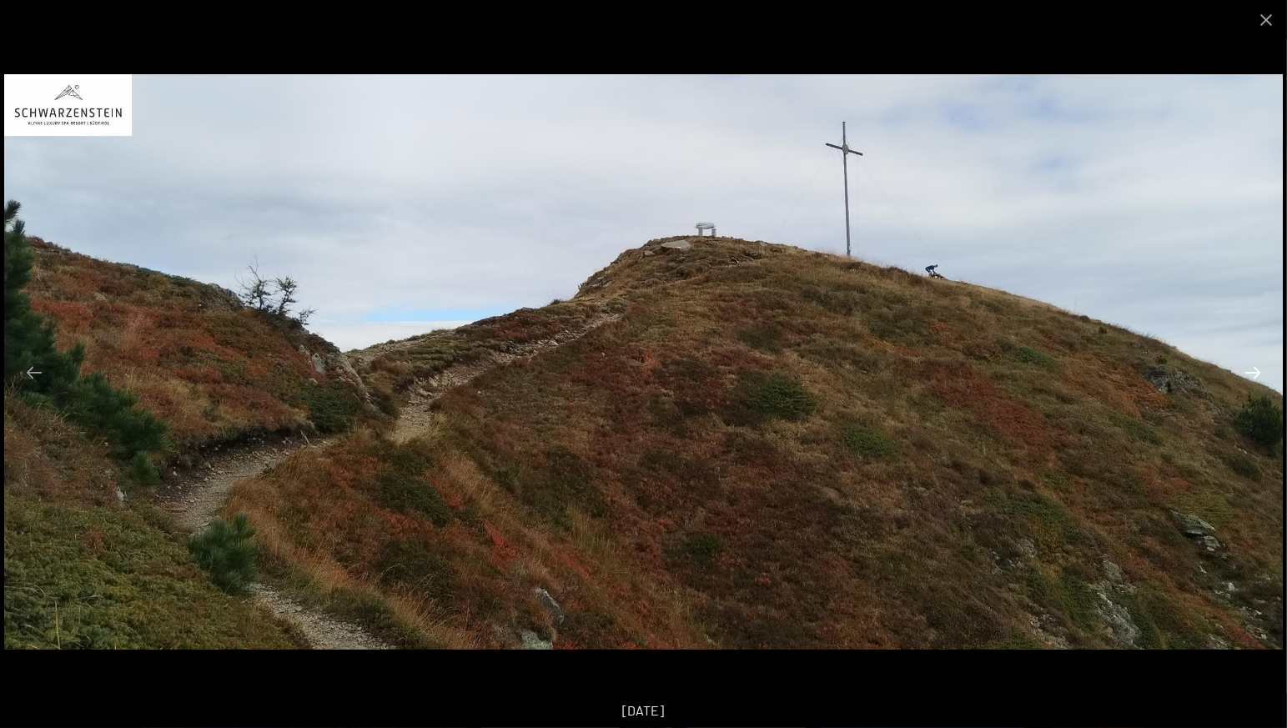
click at [1255, 375] on button "Next slide" at bounding box center [1252, 372] width 35 height 33
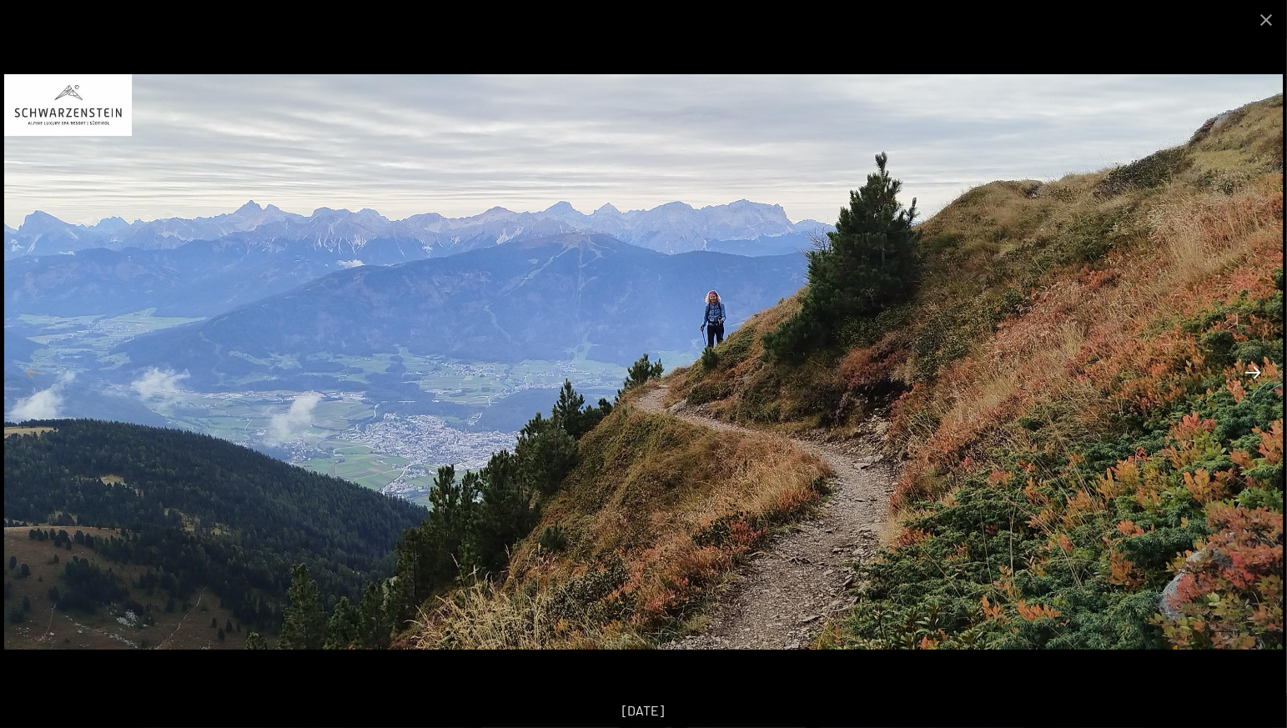
click at [1255, 375] on button "Next slide" at bounding box center [1252, 372] width 35 height 33
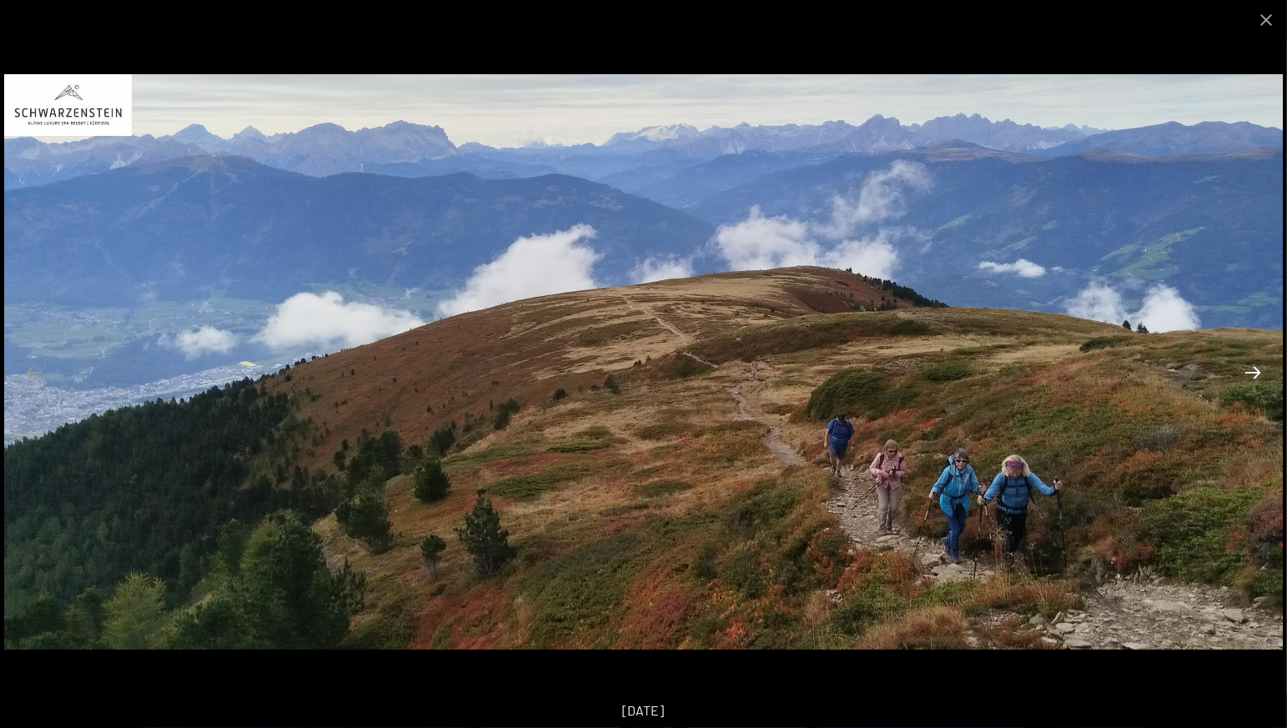
click at [1255, 375] on button "Next slide" at bounding box center [1252, 372] width 35 height 33
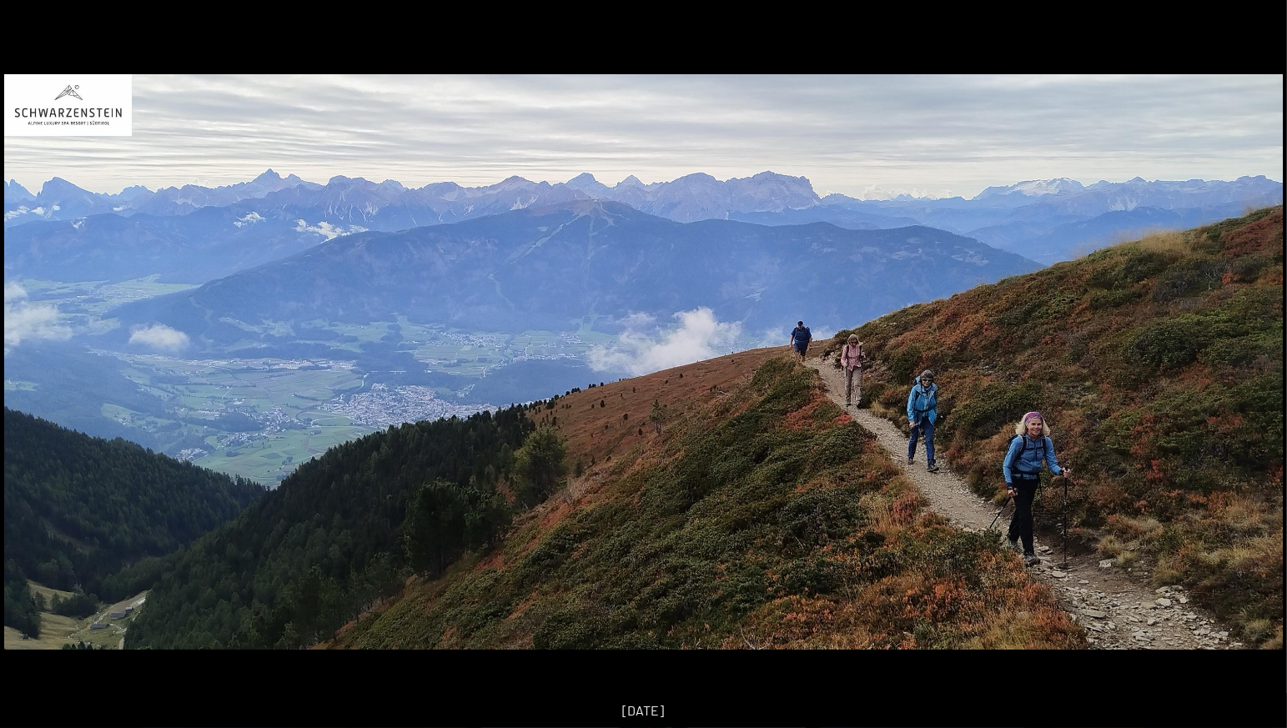
click at [1255, 375] on button "Next slide" at bounding box center [1261, 372] width 35 height 33
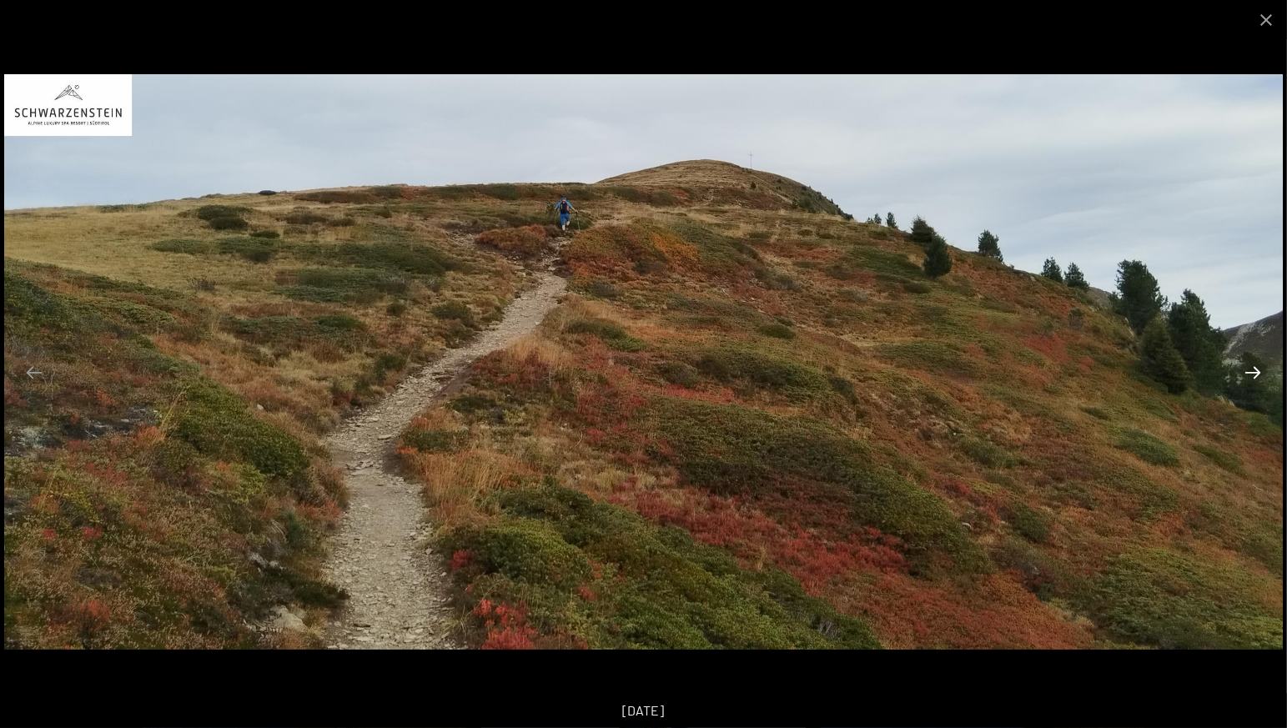
click at [1255, 375] on button "Next slide" at bounding box center [1252, 372] width 35 height 33
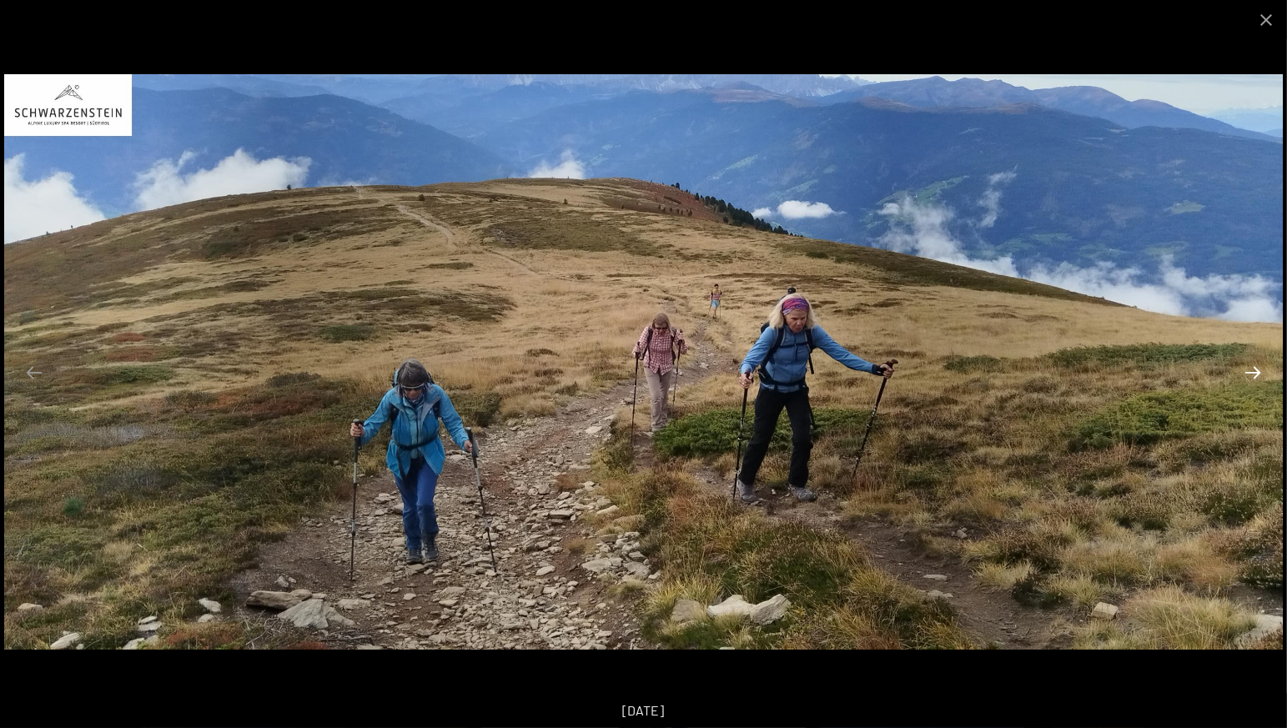
click at [1255, 375] on button "Next slide" at bounding box center [1252, 372] width 35 height 33
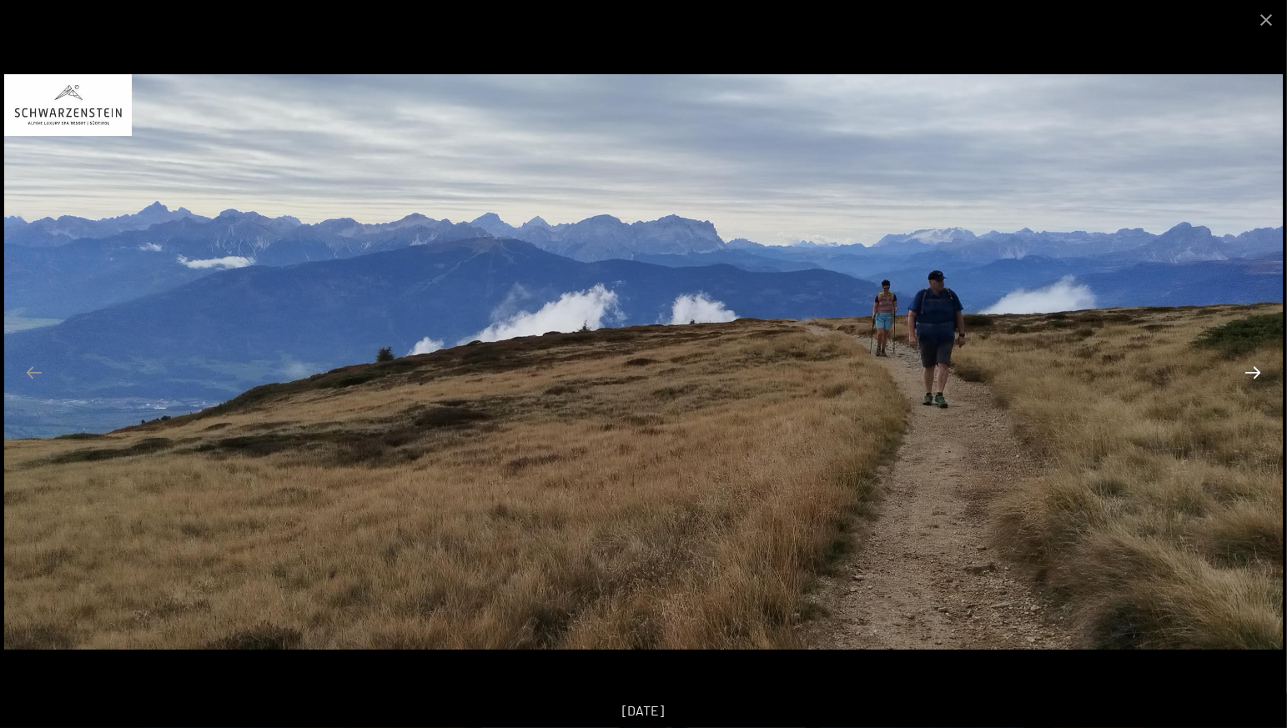
click at [1255, 375] on button "Next slide" at bounding box center [1252, 372] width 35 height 33
